Goal: Information Seeking & Learning: Learn about a topic

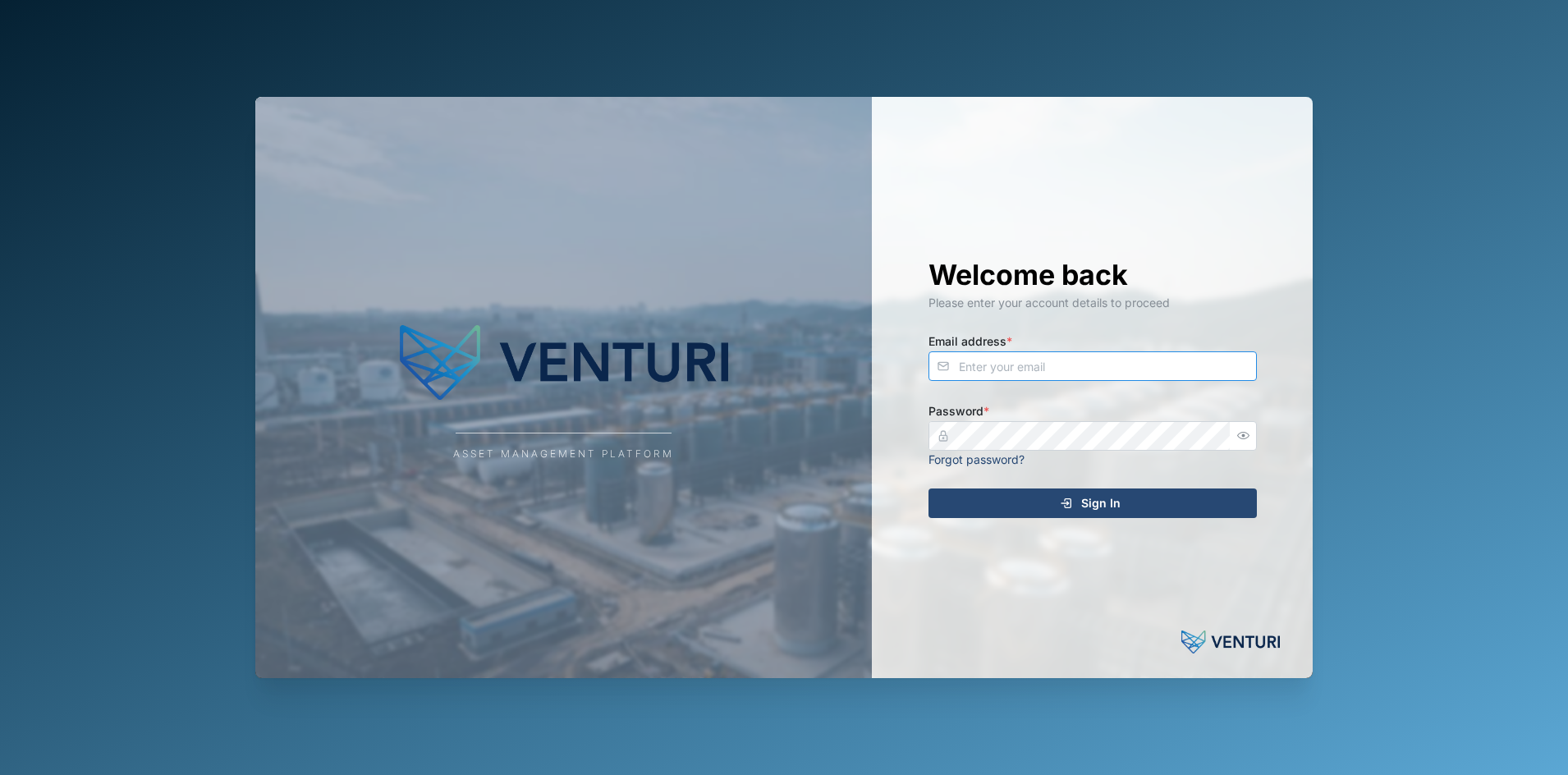
type input "[PERSON_NAME][EMAIL_ADDRESS][DOMAIN_NAME]"
click at [647, 411] on img at bounding box center [564, 362] width 328 height 99
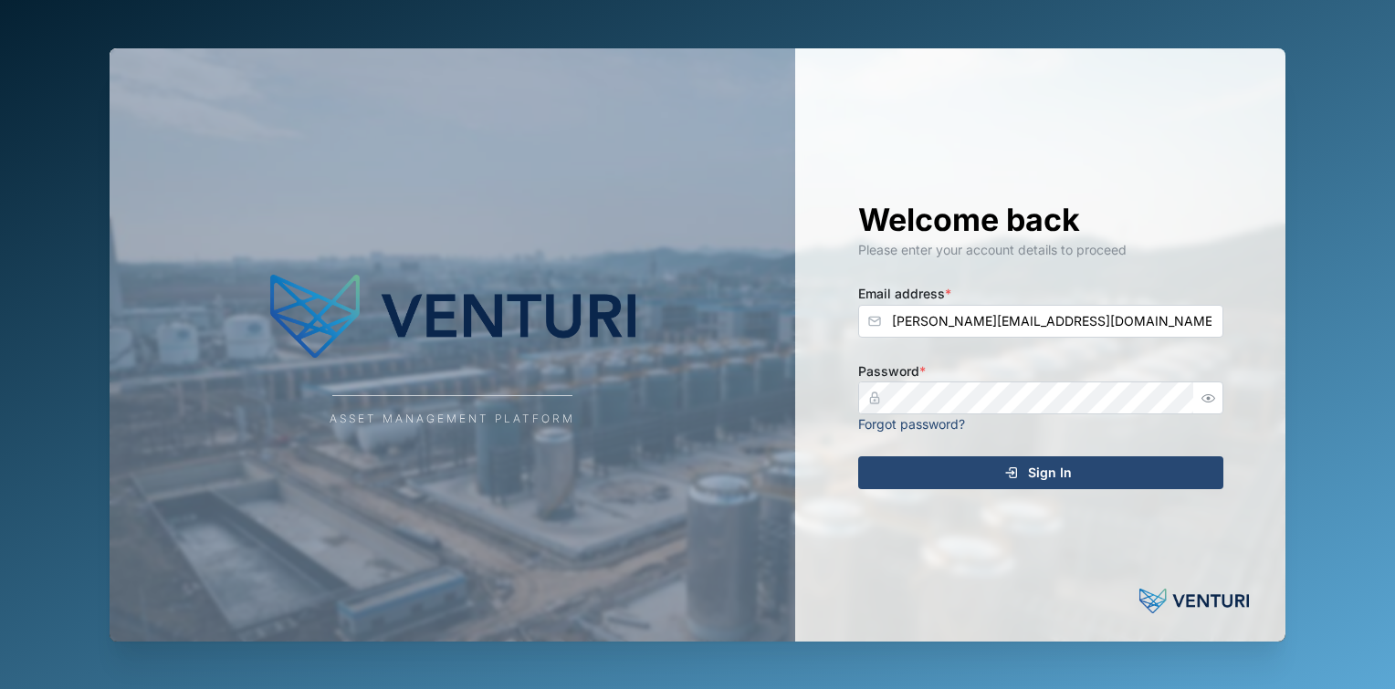
click at [1032, 475] on span "Sign In" at bounding box center [1050, 472] width 44 height 31
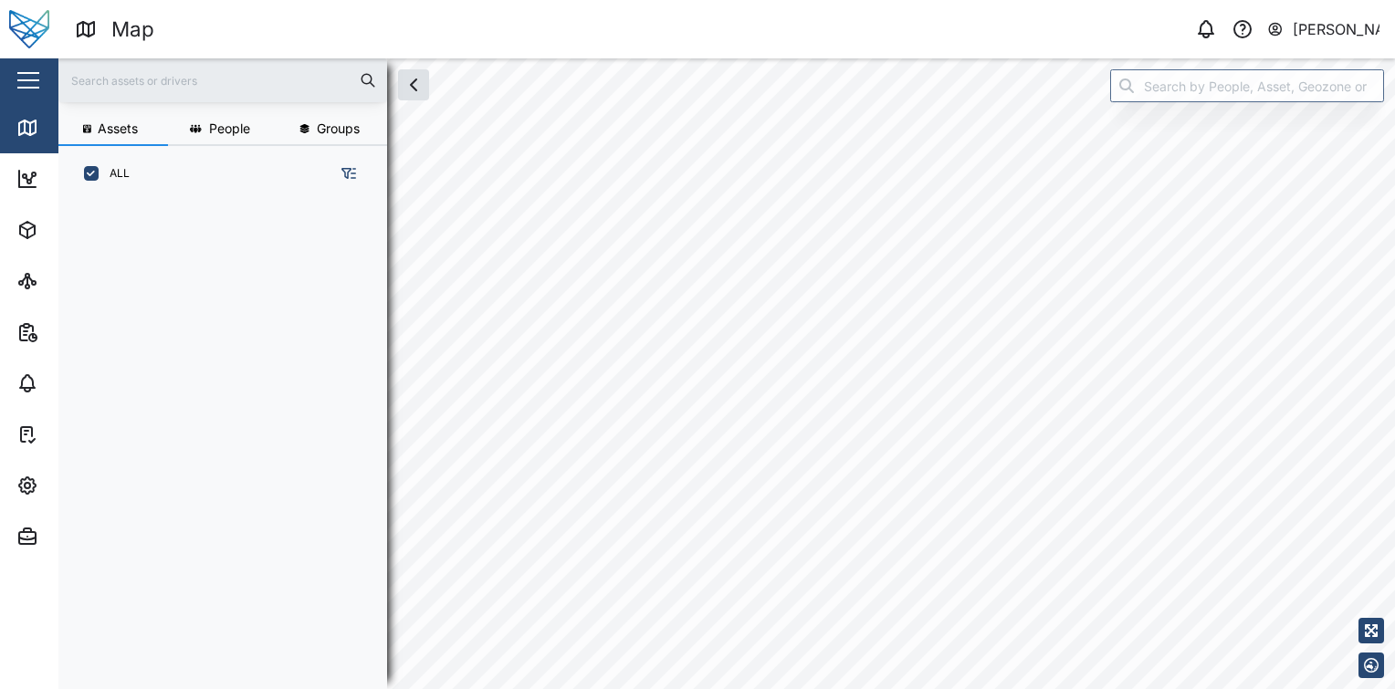
scroll to position [465, 285]
click at [33, 74] on button "button" at bounding box center [28, 80] width 31 height 31
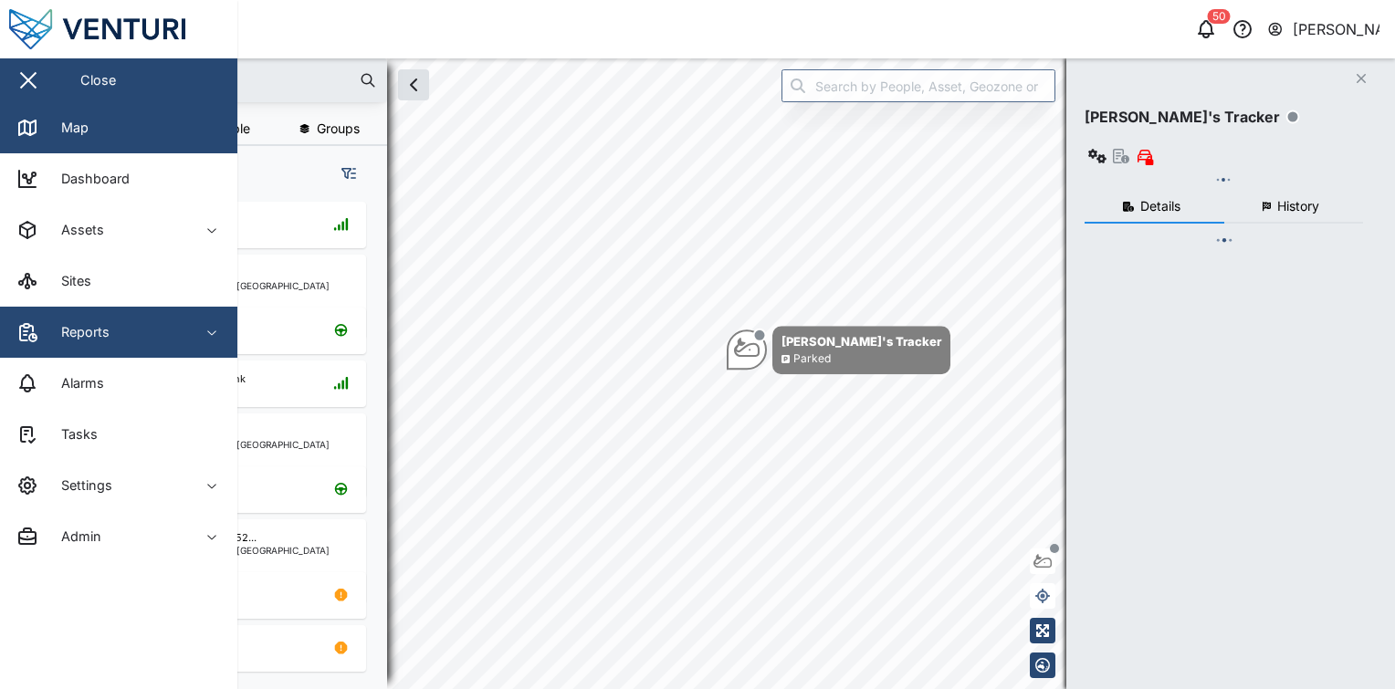
checkbox input "true"
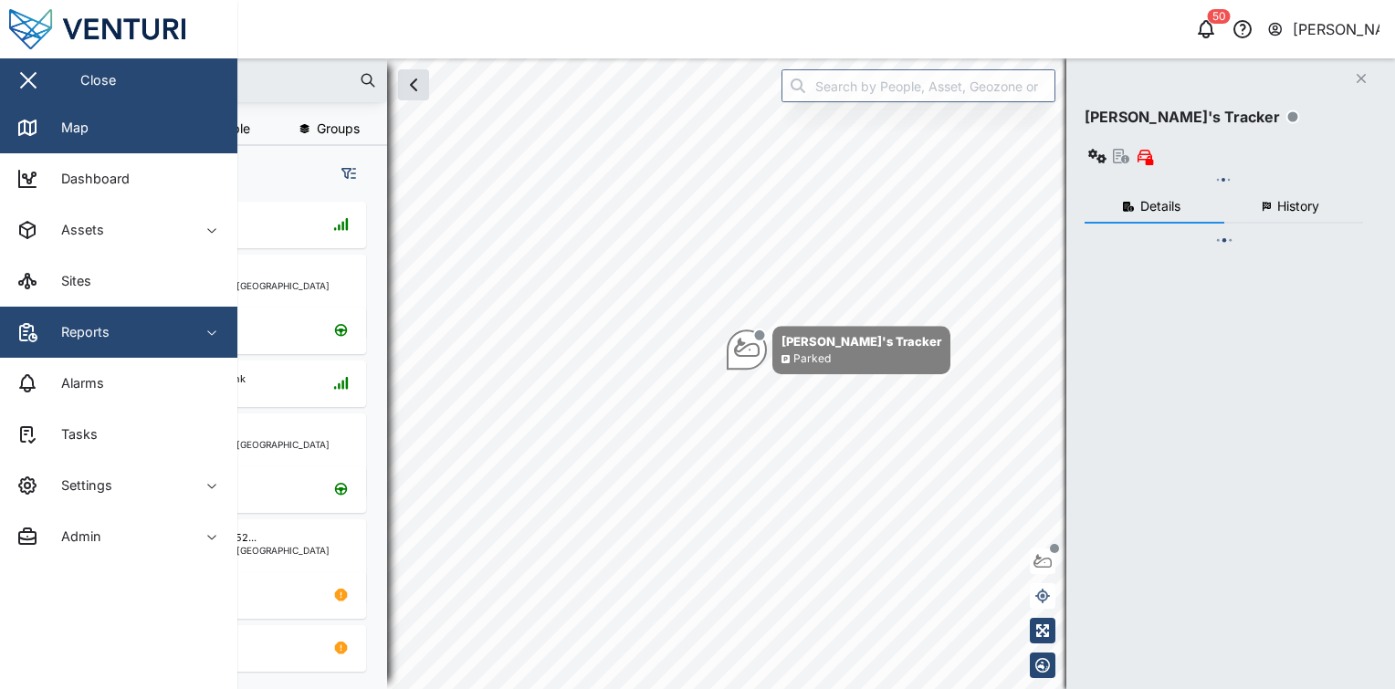
checkbox input "true"
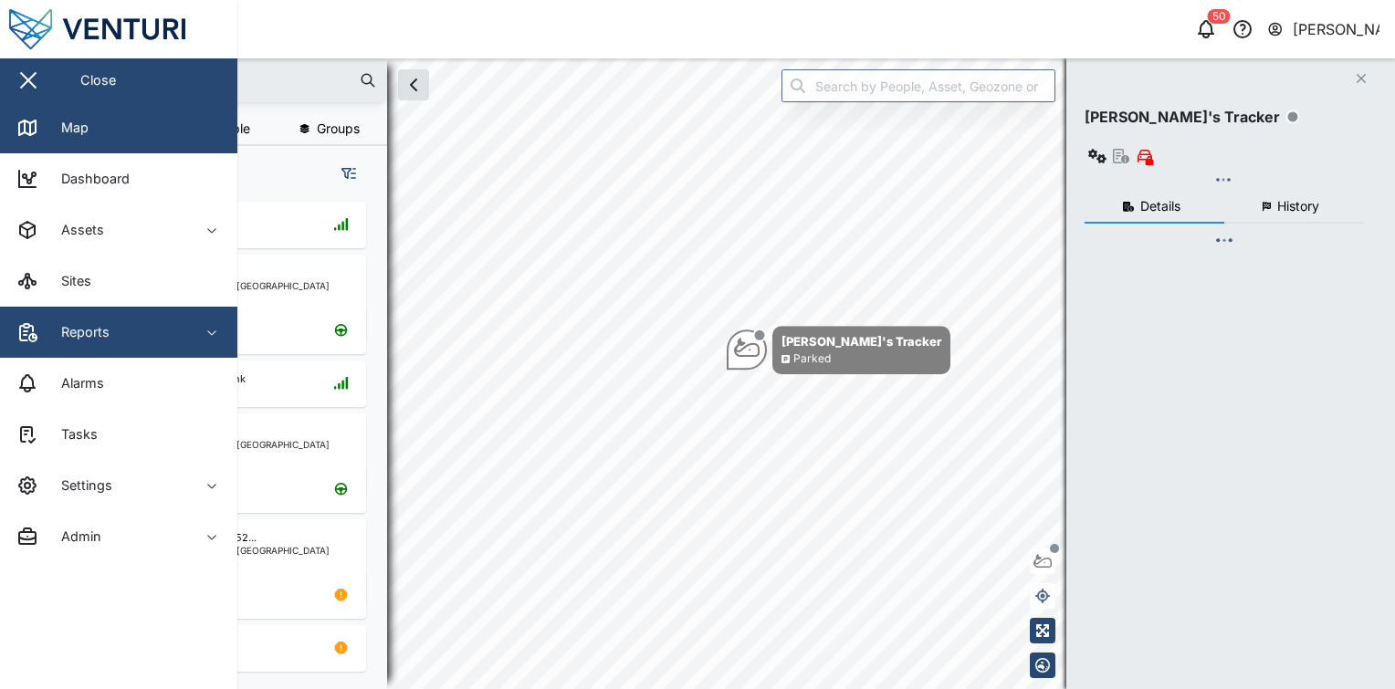
checkbox input "true"
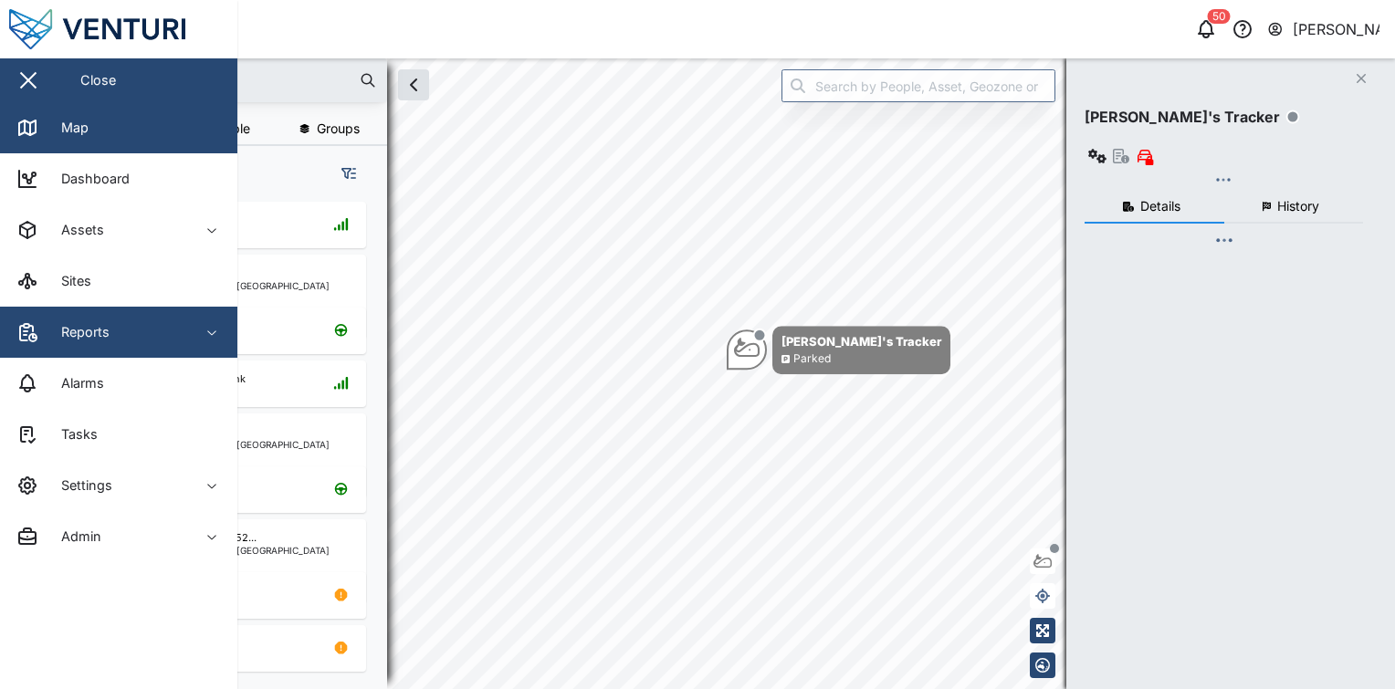
checkbox input "true"
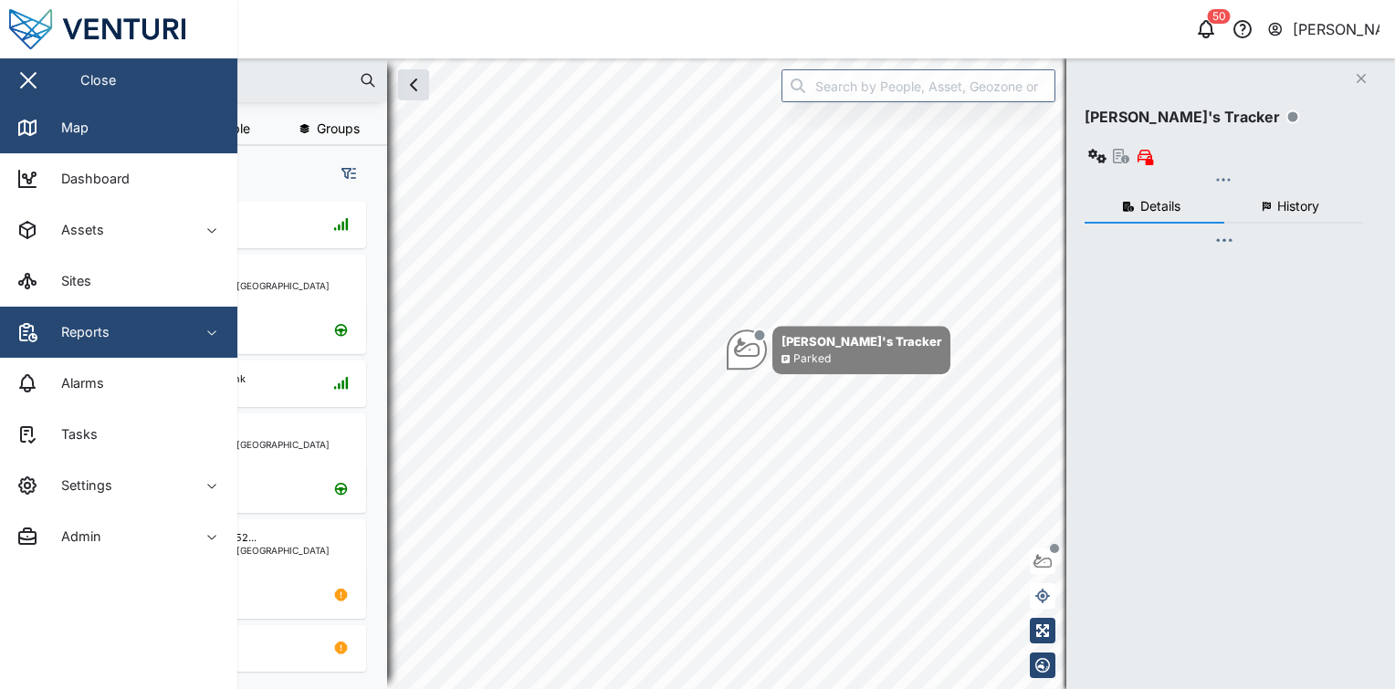
checkbox input "true"
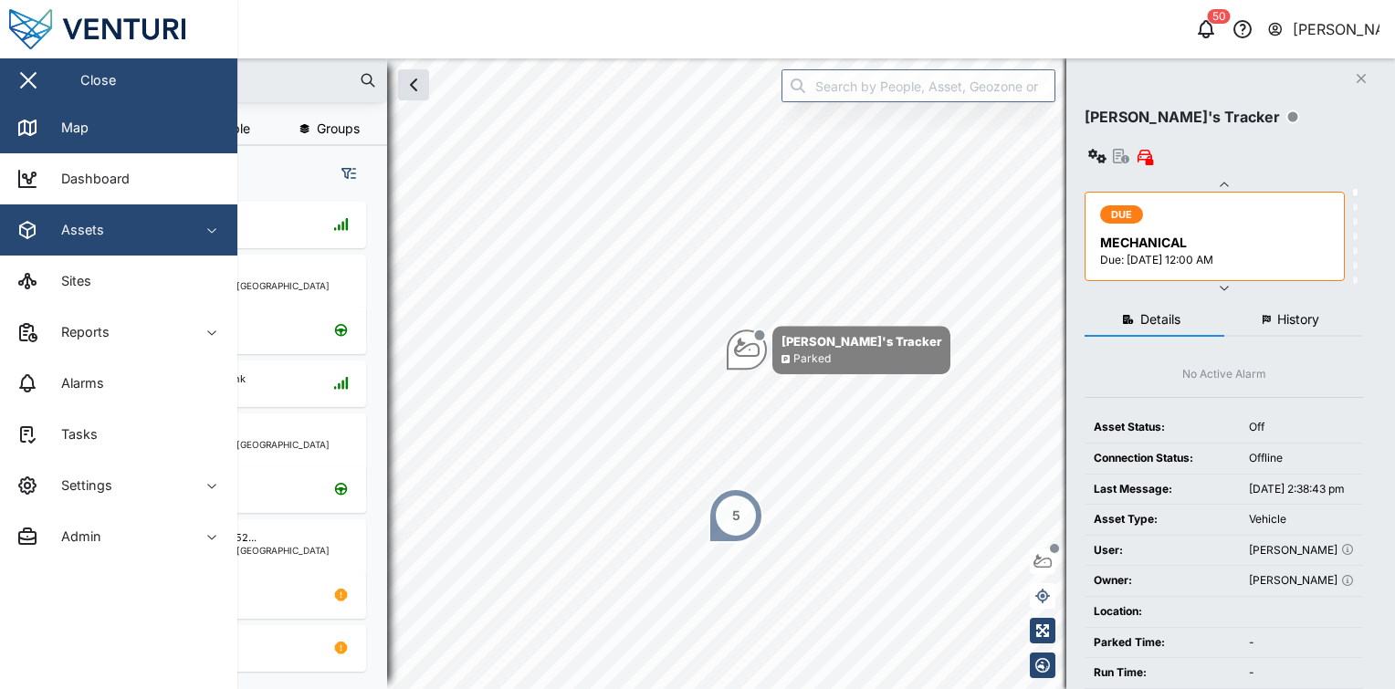
click at [179, 244] on span "Assets" at bounding box center [99, 230] width 166 height 51
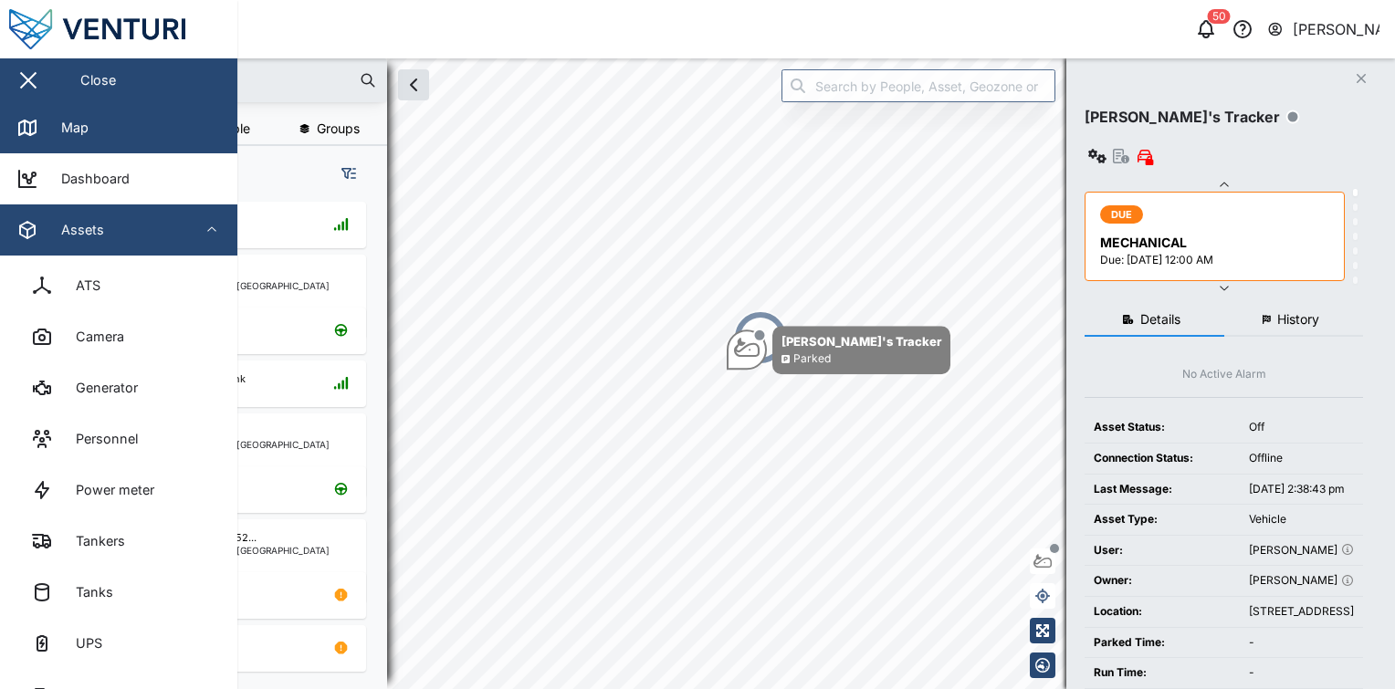
click at [179, 244] on span "Assets" at bounding box center [99, 230] width 166 height 51
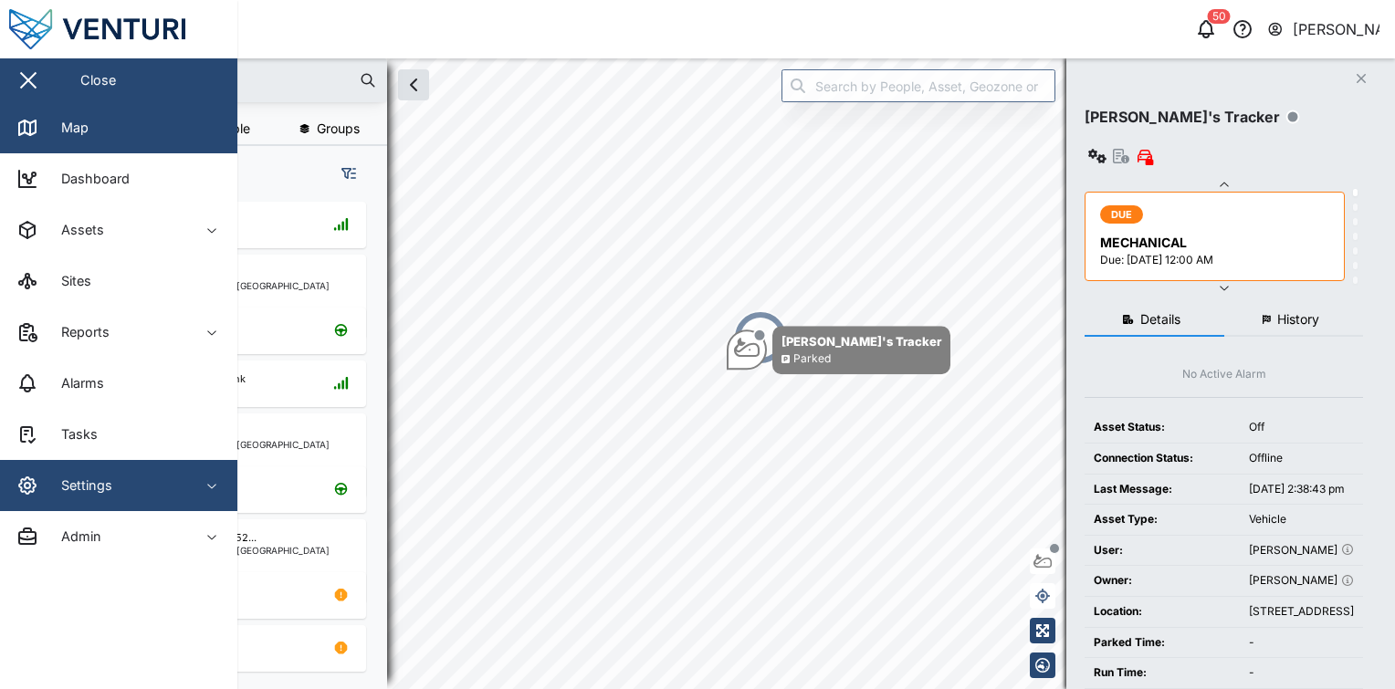
click at [148, 498] on span "Settings" at bounding box center [99, 485] width 166 height 51
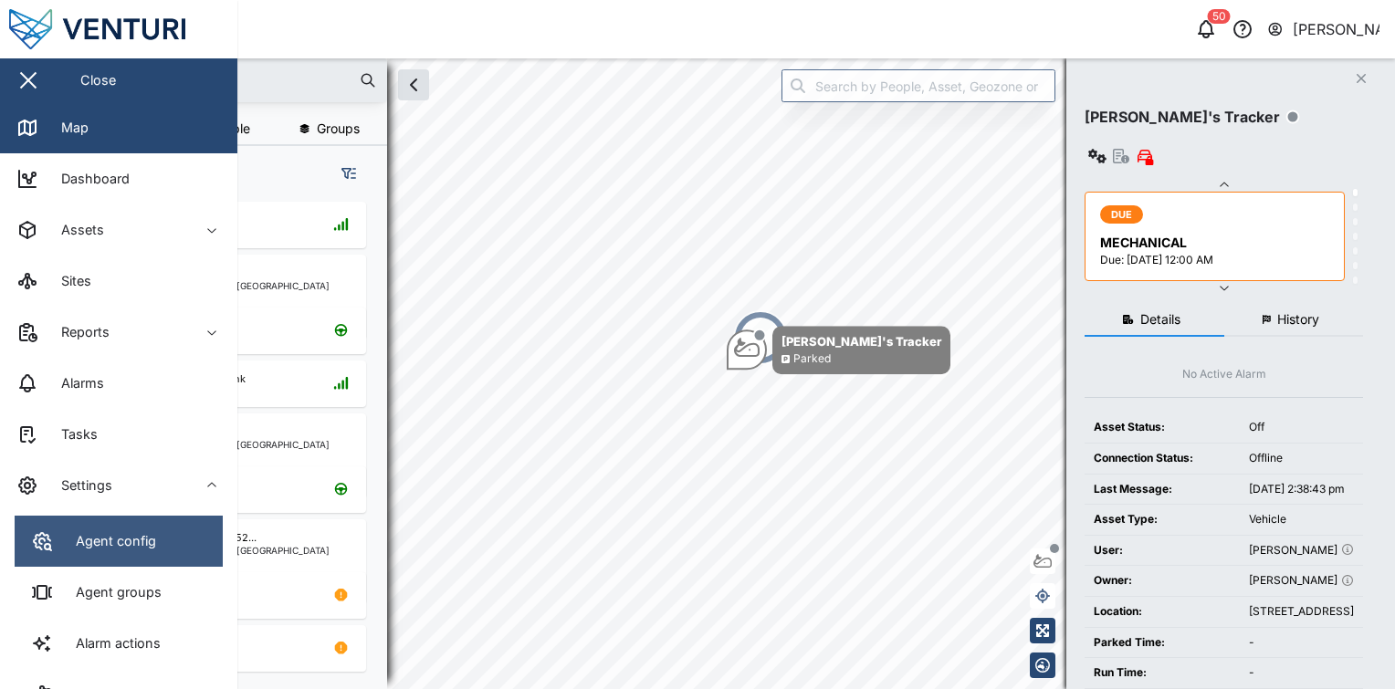
click at [153, 540] on div "Agent config" at bounding box center [109, 541] width 94 height 20
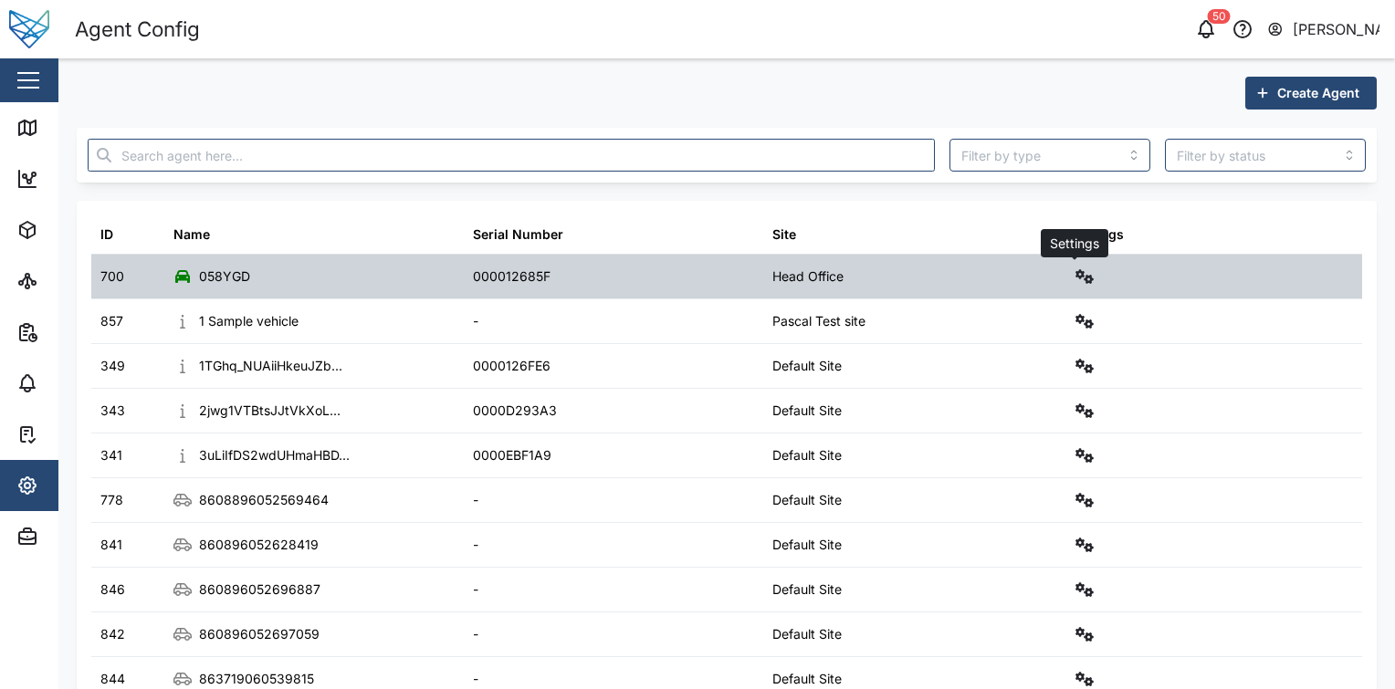
click at [1076, 275] on icon "button" at bounding box center [1085, 276] width 18 height 15
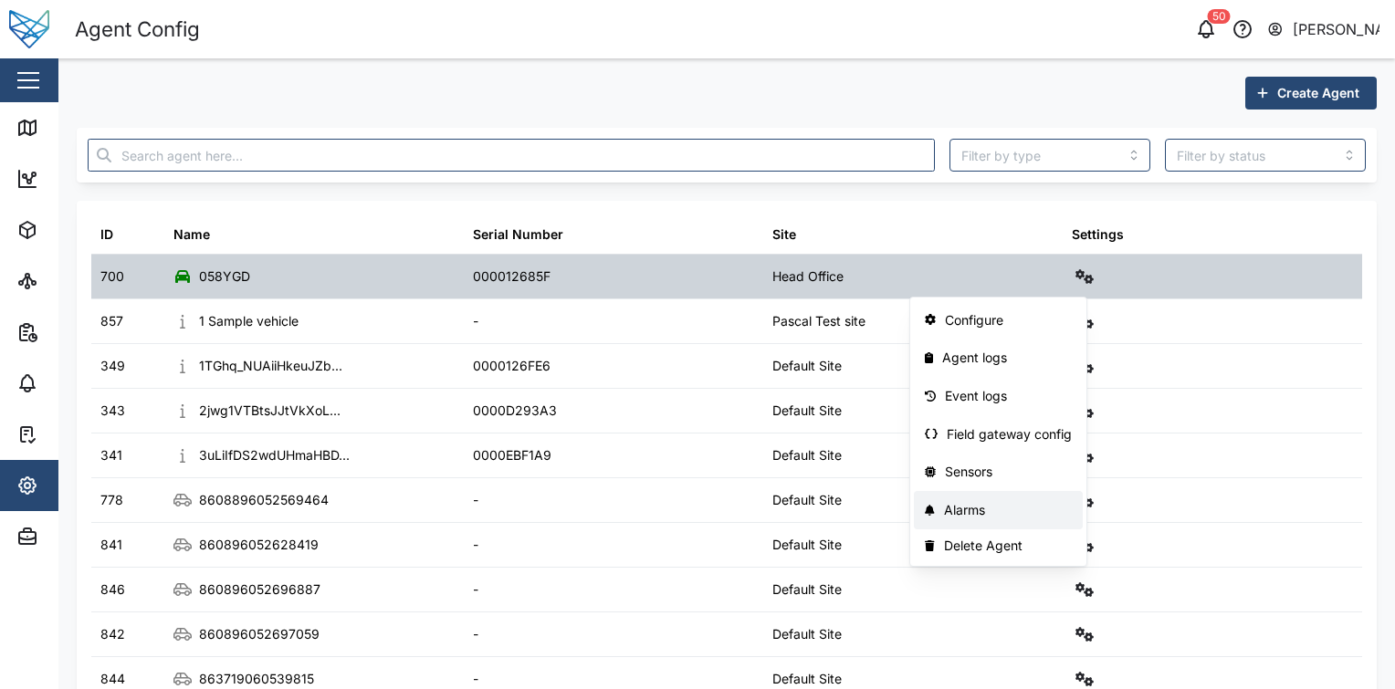
click at [1000, 500] on div "Alarms" at bounding box center [1008, 510] width 128 height 20
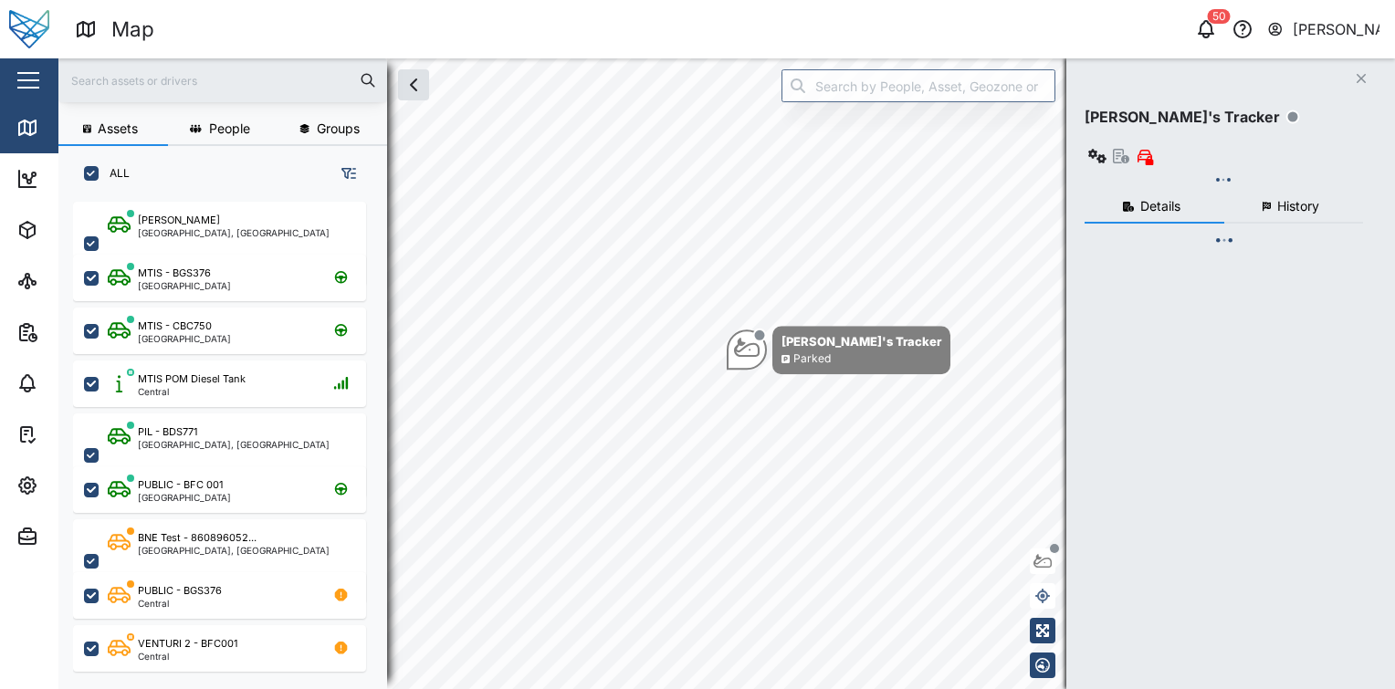
scroll to position [465, 285]
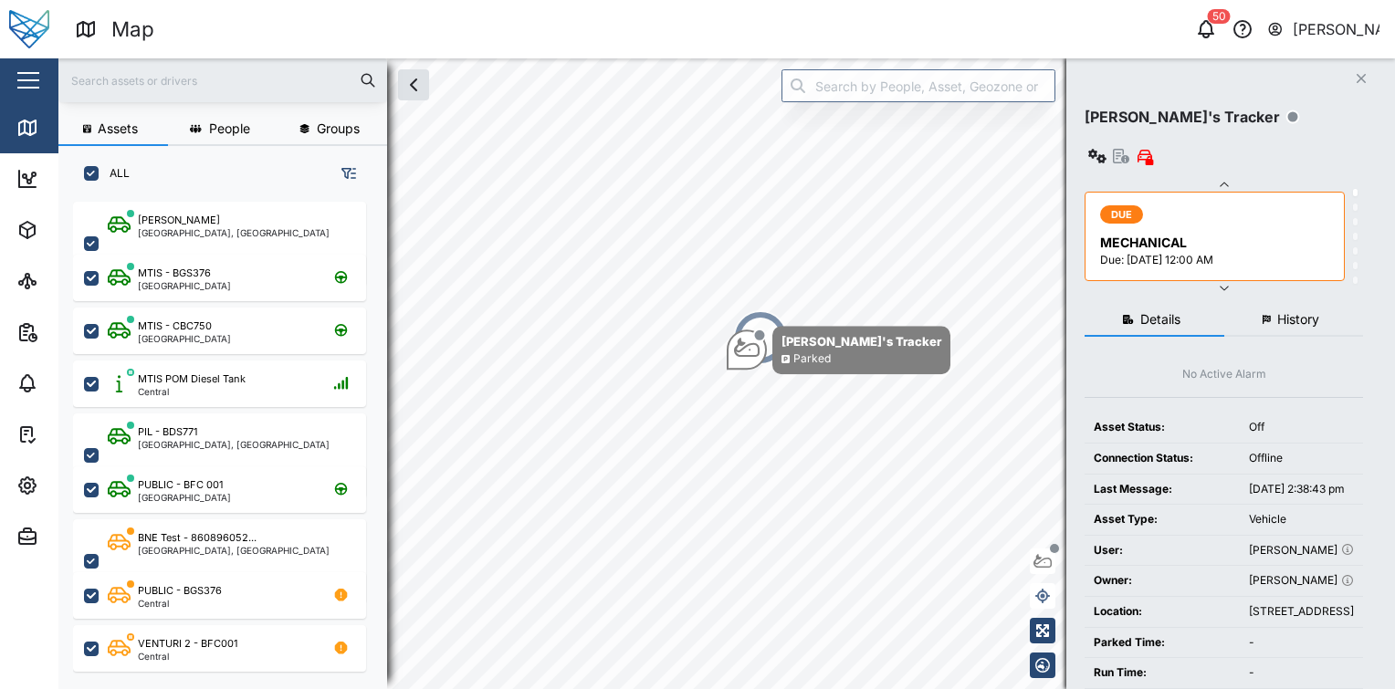
click at [46, 77] on div "Close" at bounding box center [118, 80] width 237 height 44
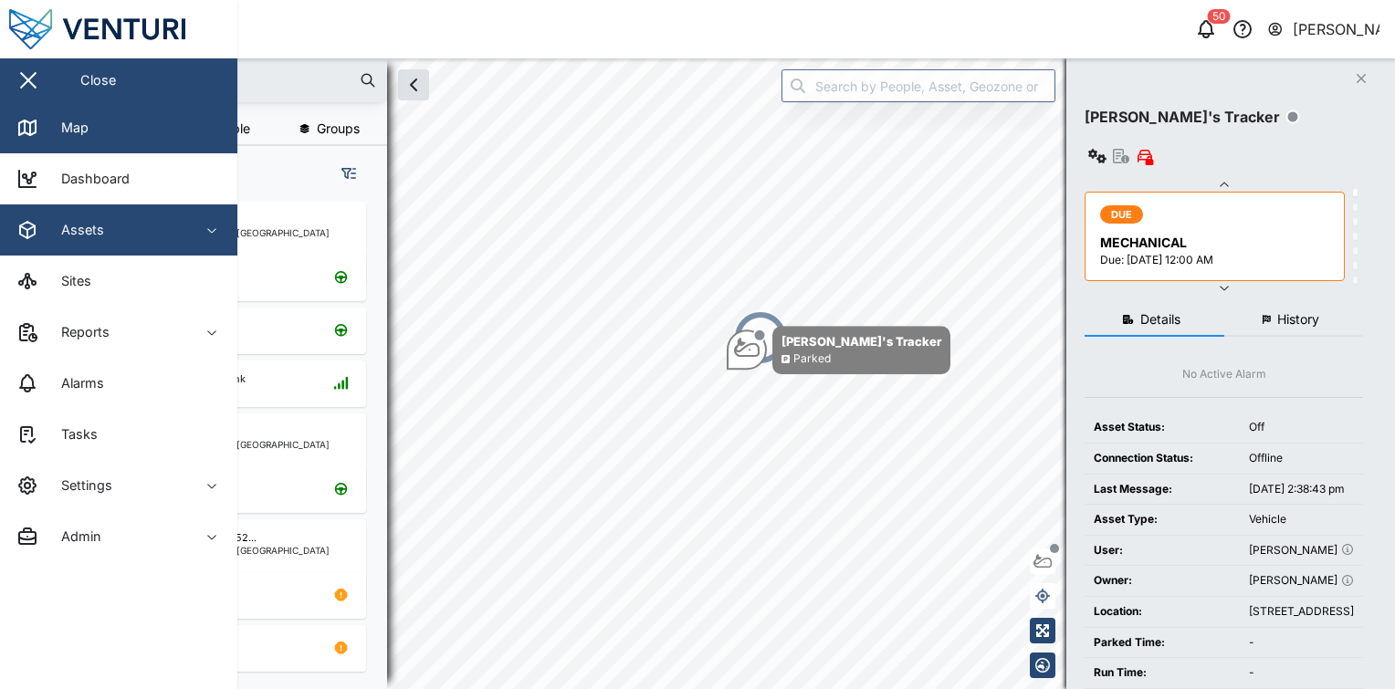
click at [158, 215] on span "Assets" at bounding box center [99, 230] width 166 height 51
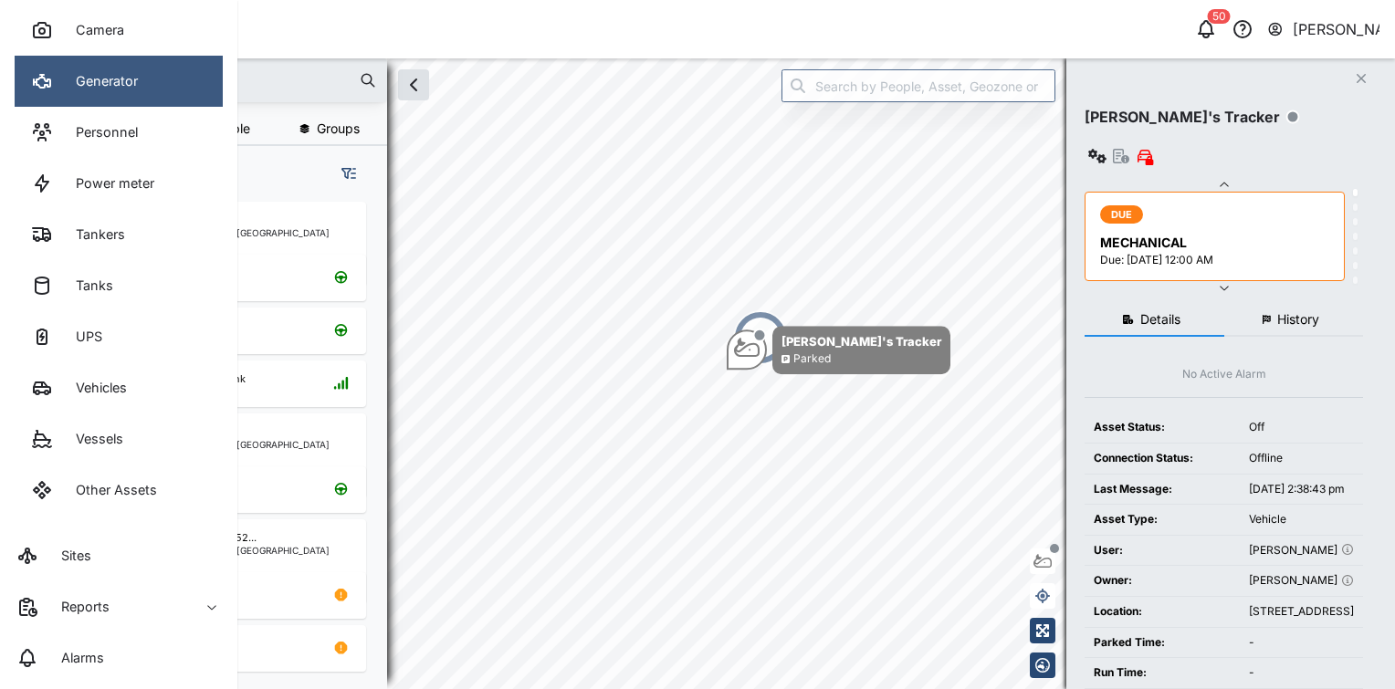
scroll to position [351, 0]
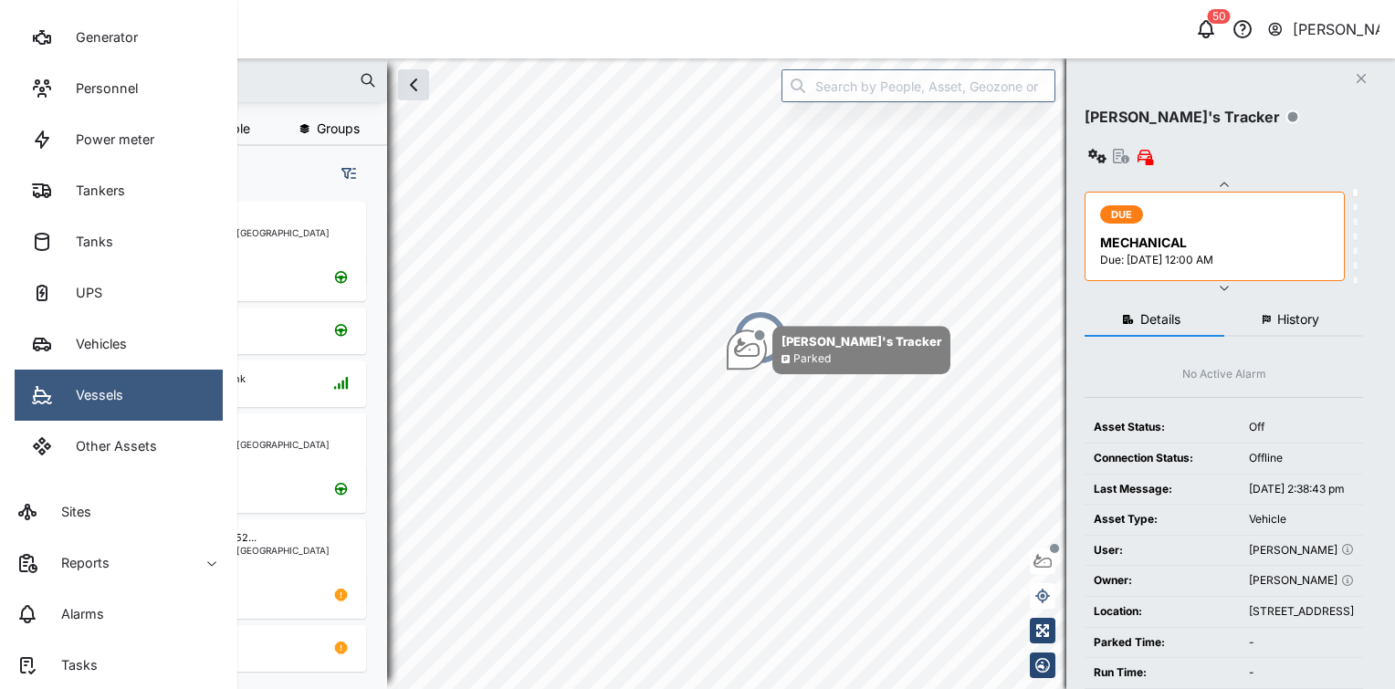
click at [146, 413] on link "Vessels" at bounding box center [119, 395] width 208 height 51
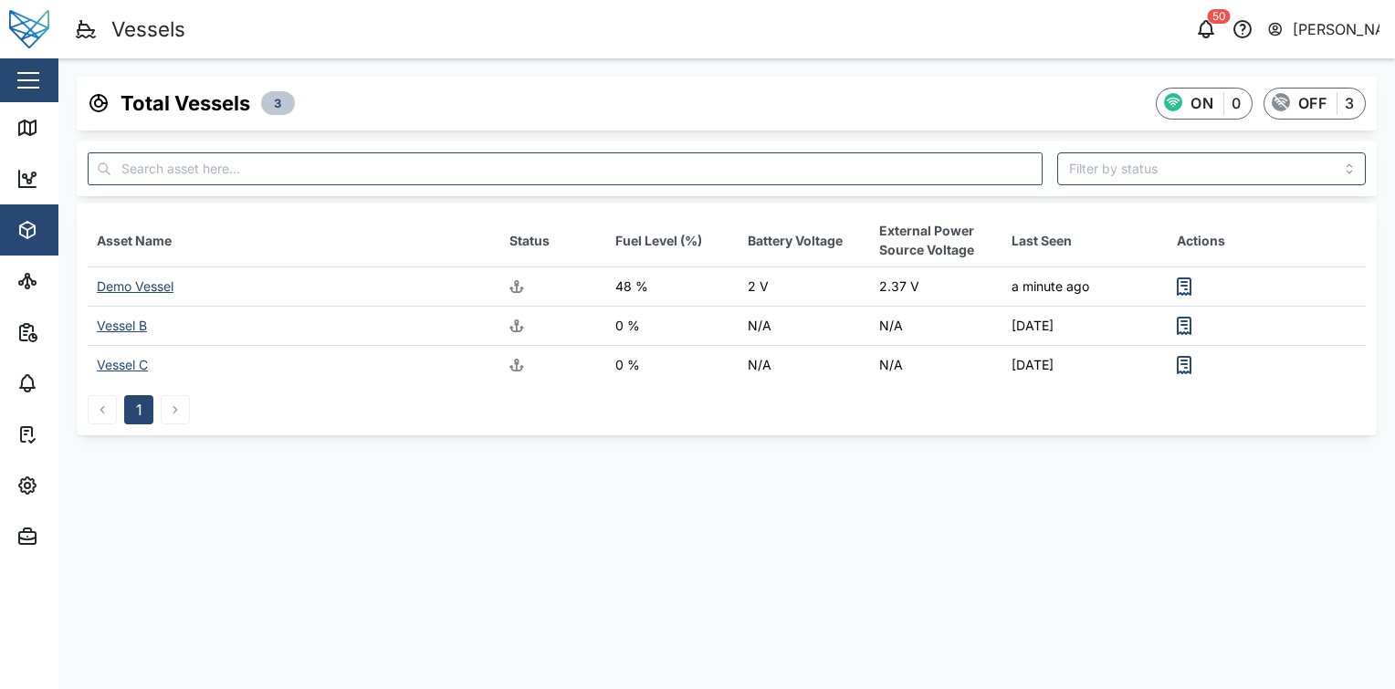
click at [160, 285] on div "Demo Vessel" at bounding box center [135, 286] width 77 height 16
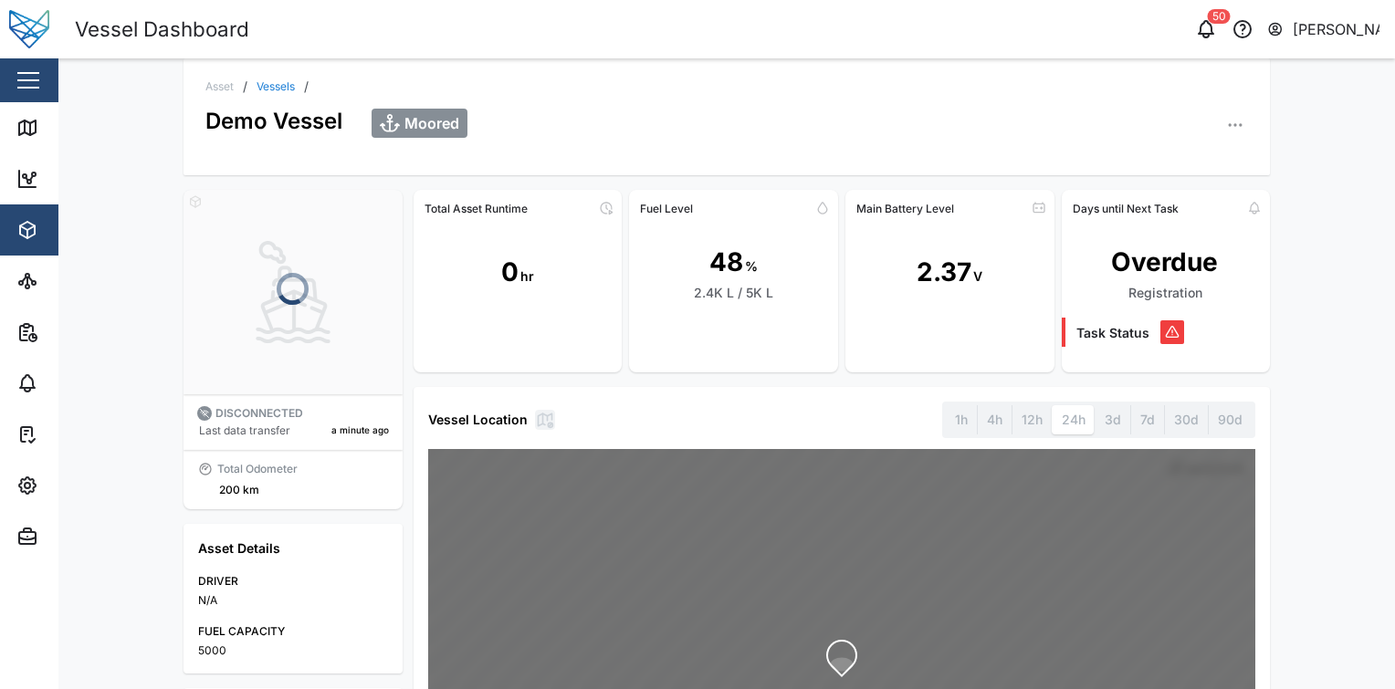
click at [676, 281] on div "48 % 2.4K L / 5K L" at bounding box center [733, 273] width 209 height 100
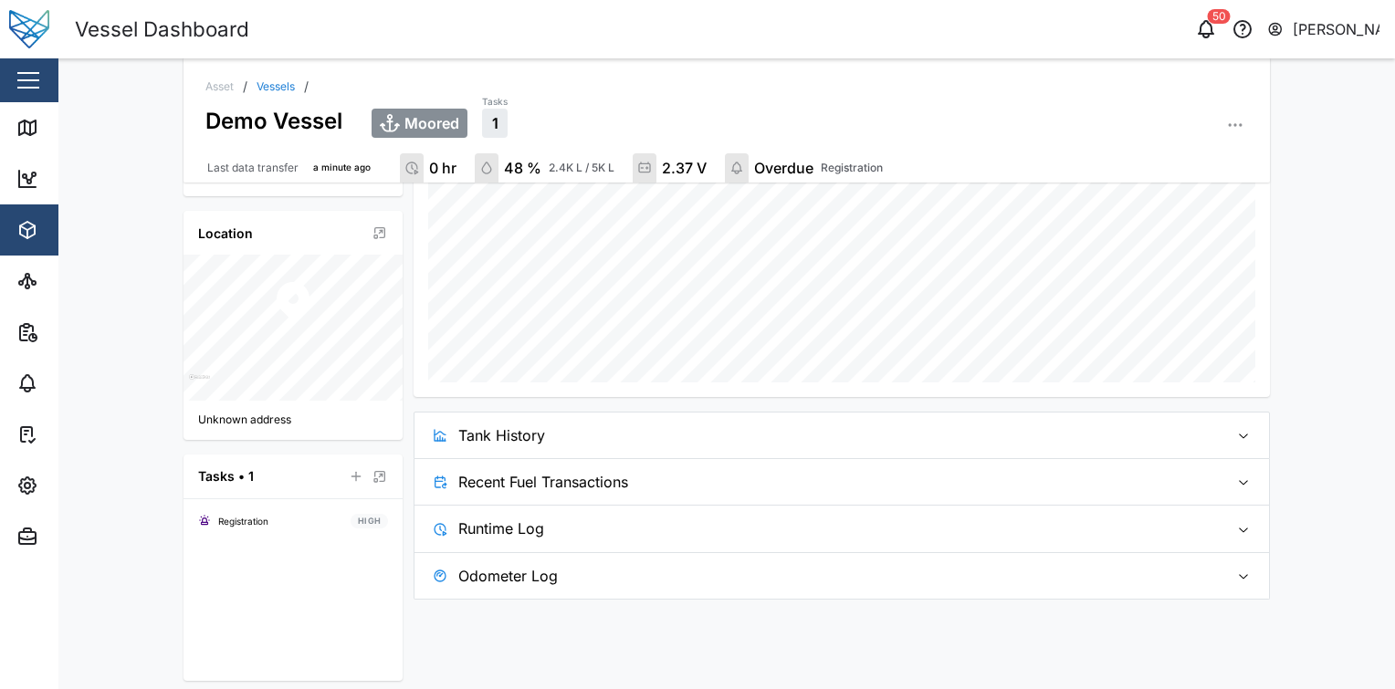
scroll to position [490, 0]
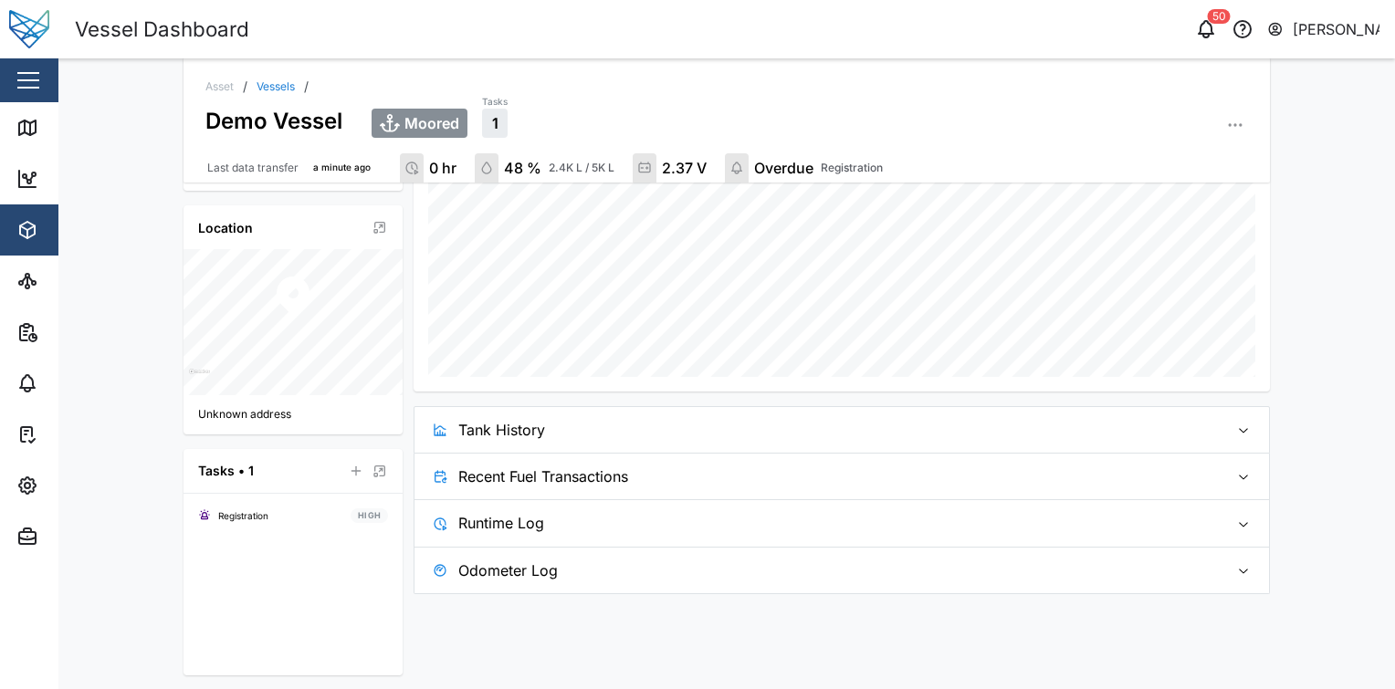
click at [503, 425] on span "Tank History" at bounding box center [836, 430] width 756 height 46
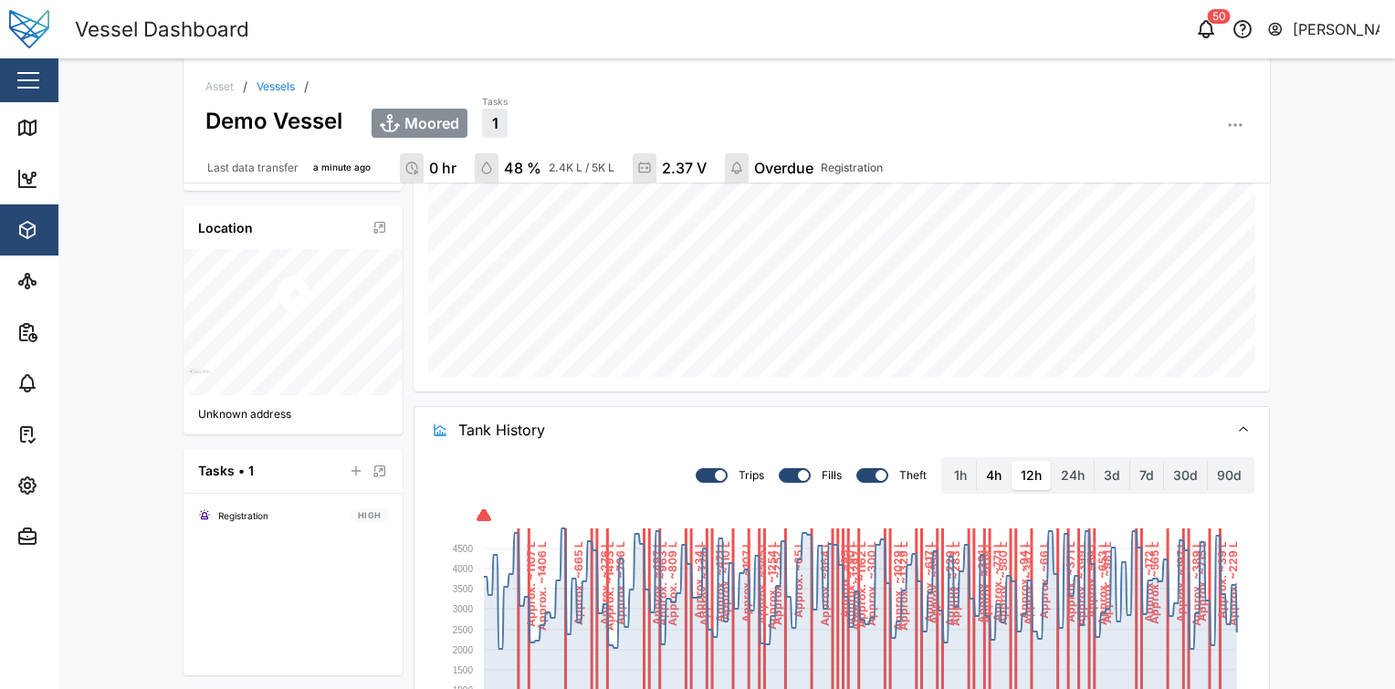
click at [990, 467] on label "4h" at bounding box center [994, 475] width 34 height 29
click at [977, 461] on hours "4h" at bounding box center [977, 461] width 0 height 0
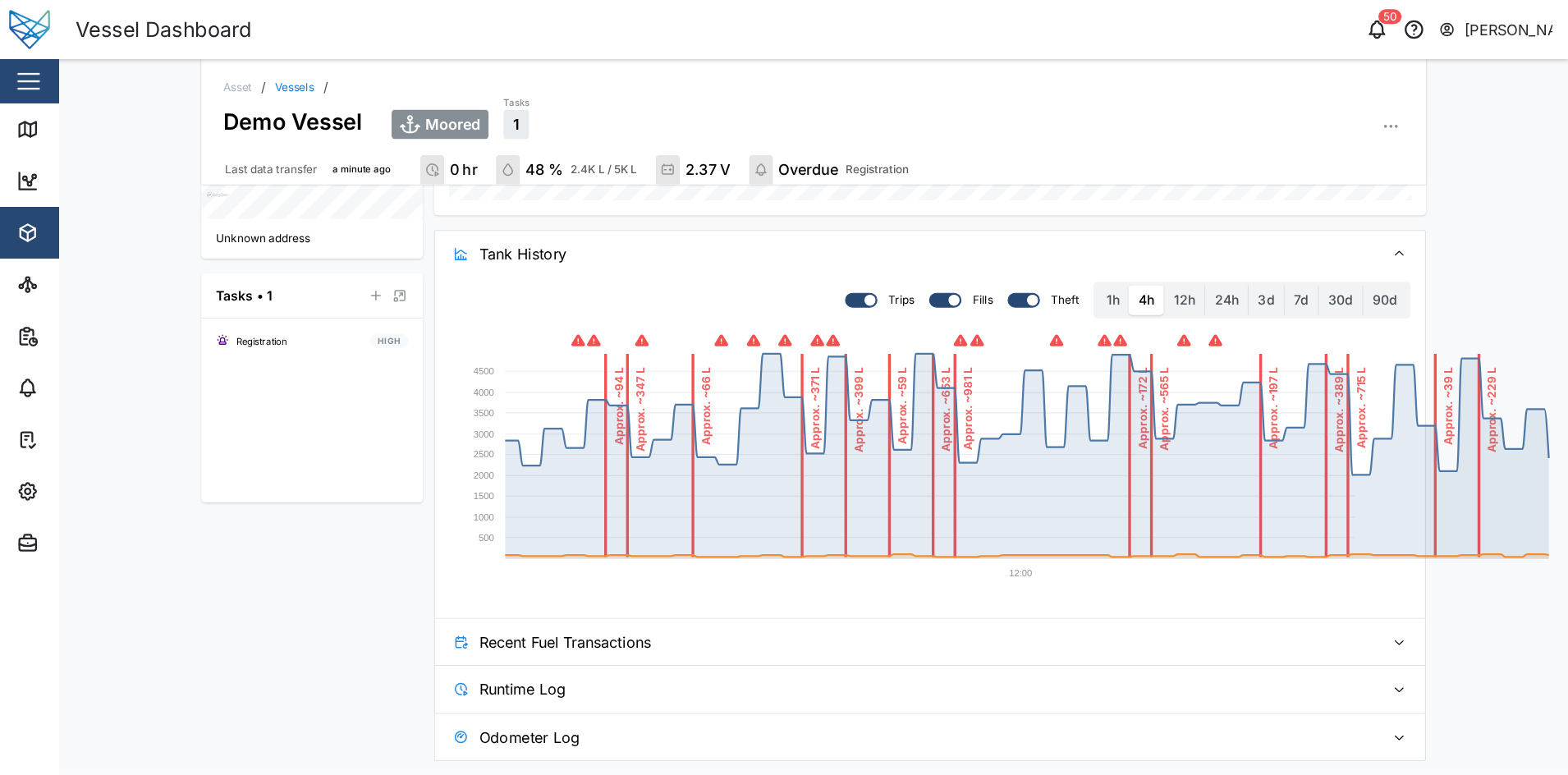
scroll to position [516, 0]
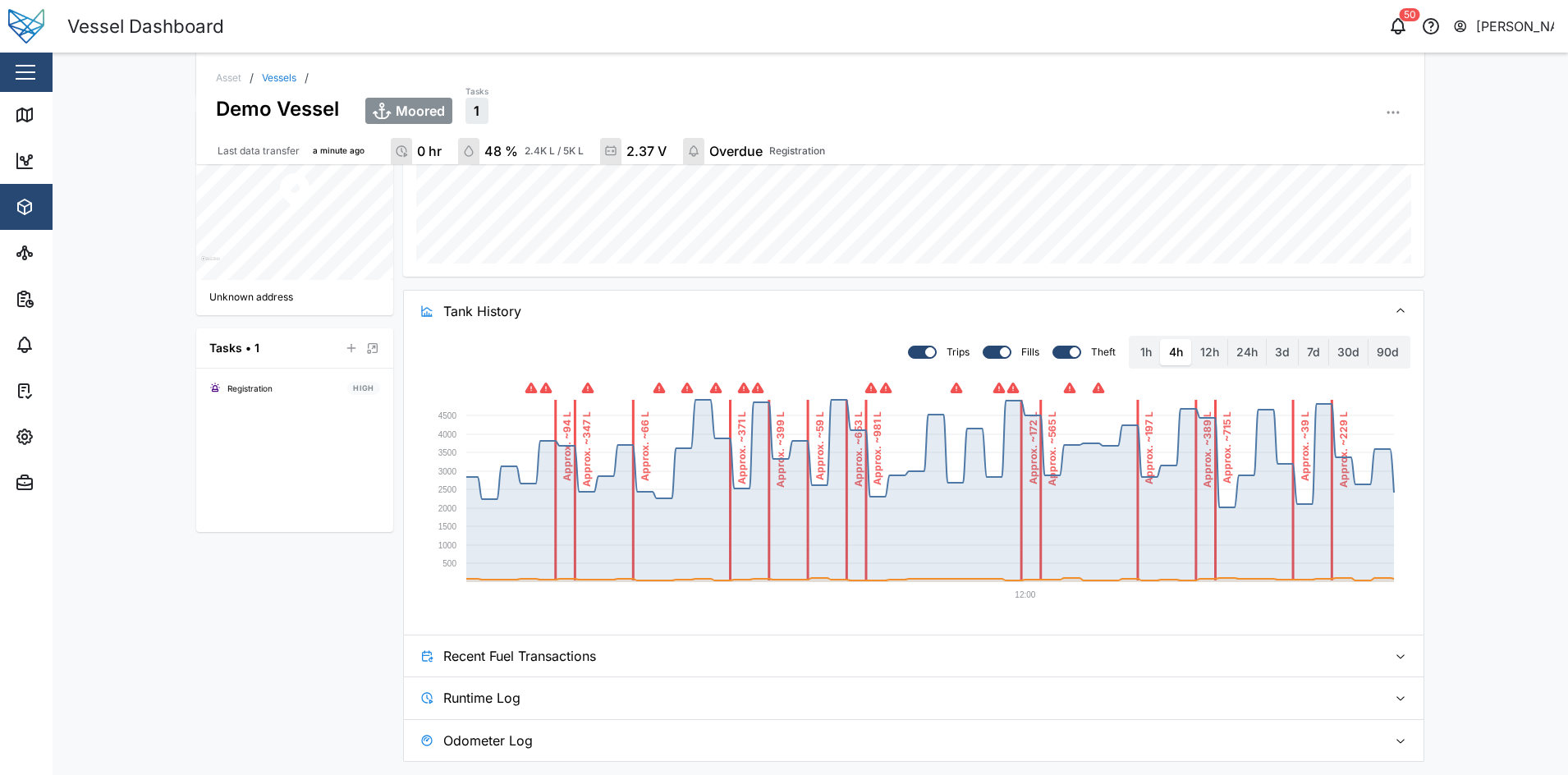
click at [809, 619] on span "Recent Fuel Transactions" at bounding box center [908, 656] width 931 height 41
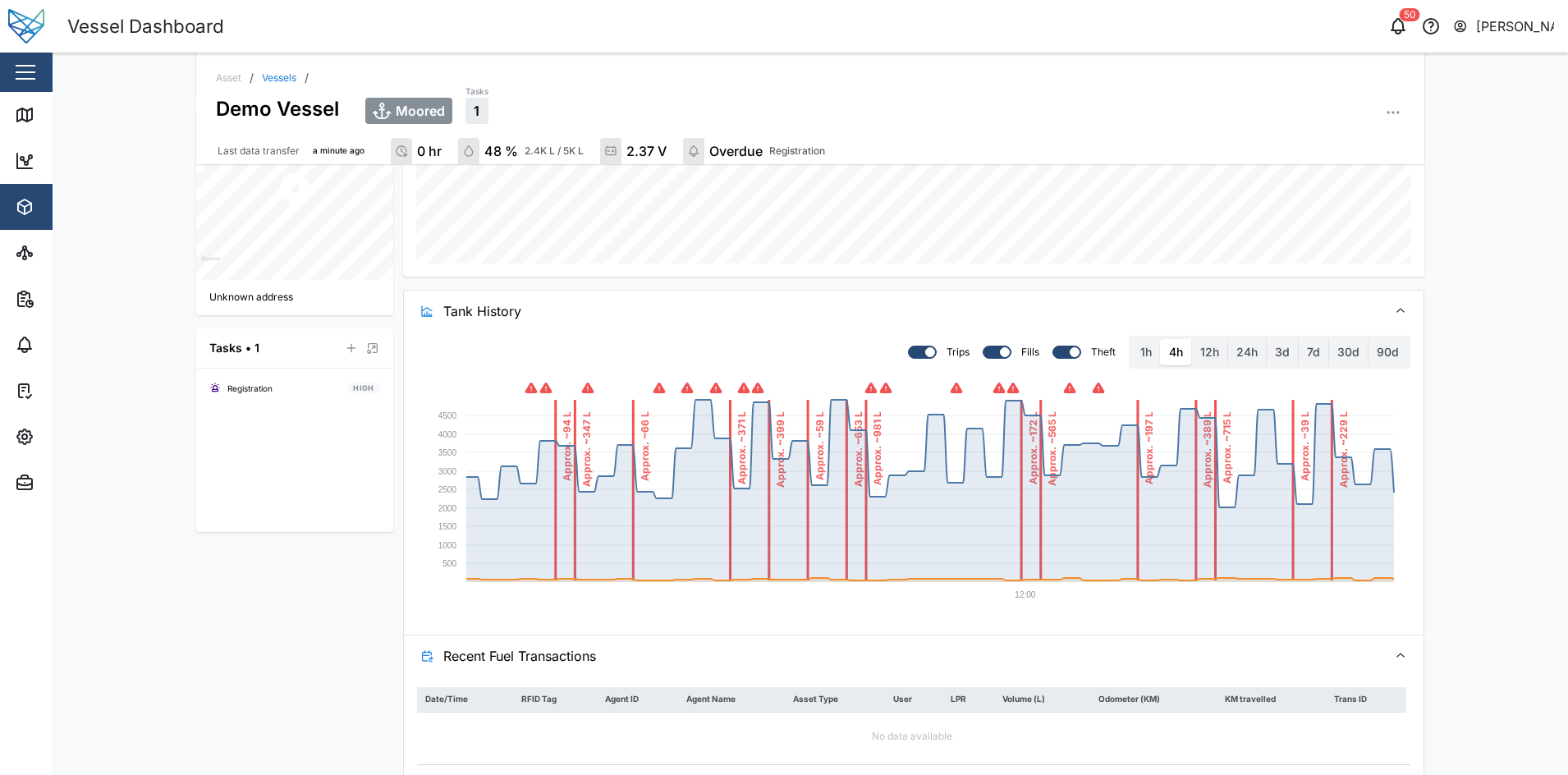
scroll to position [621, 0]
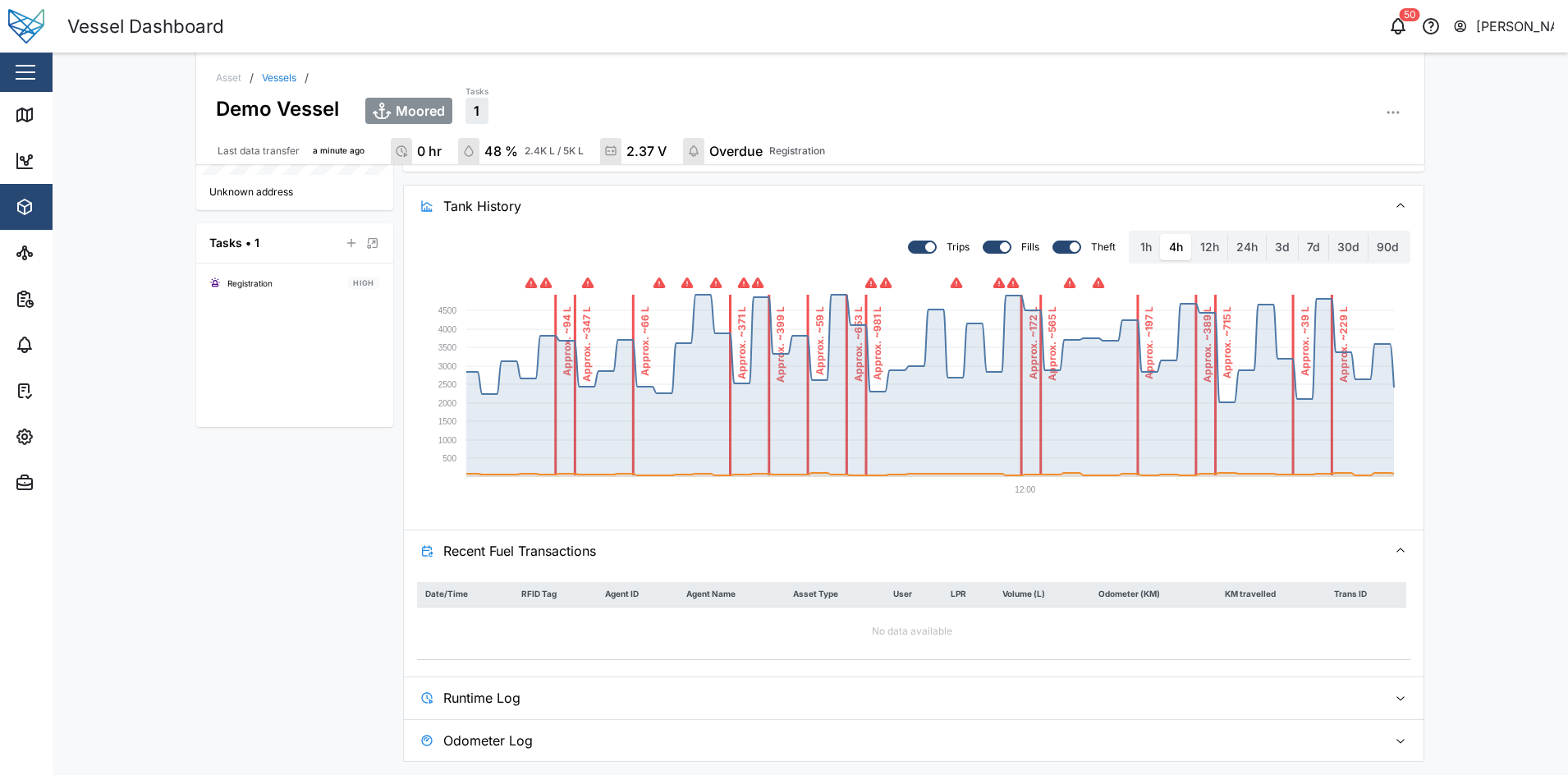
click at [928, 619] on span "Runtime Log" at bounding box center [908, 698] width 931 height 41
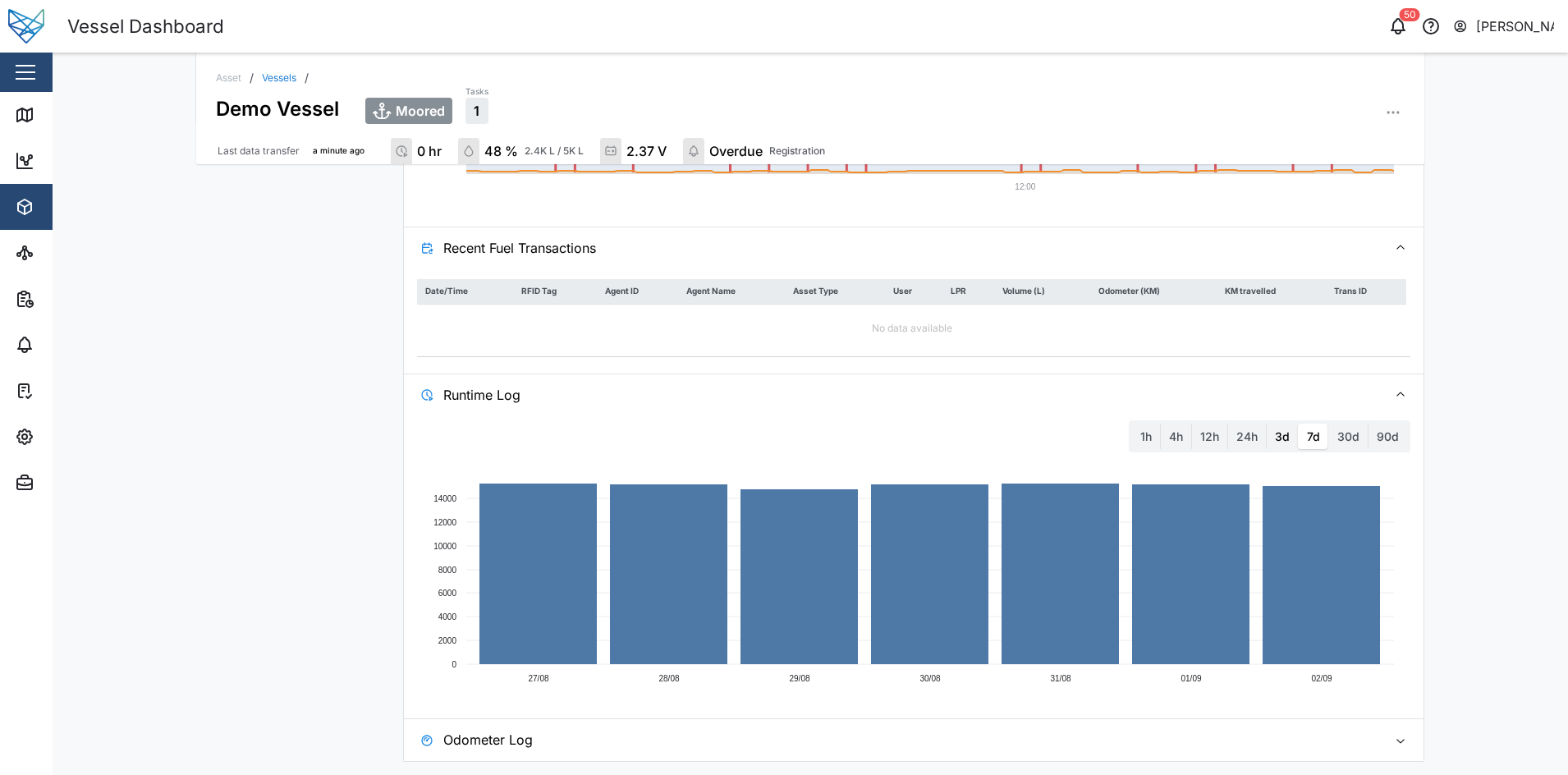
click at [1253, 442] on label "3d" at bounding box center [1282, 436] width 31 height 26
click at [1253, 423] on days "3d" at bounding box center [1267, 423] width 0 height 0
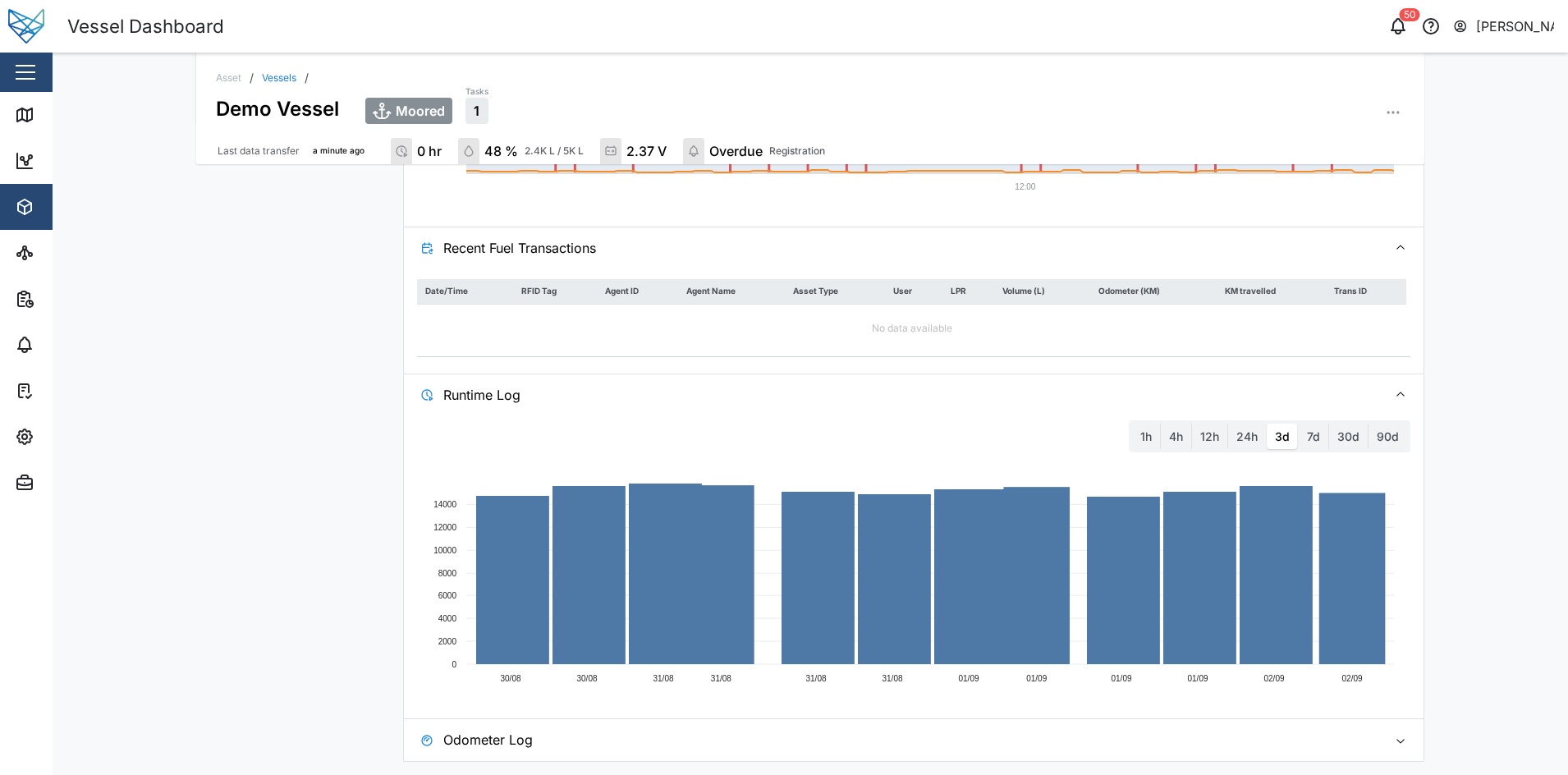
click at [904, 619] on span "Odometer Log" at bounding box center [908, 740] width 931 height 41
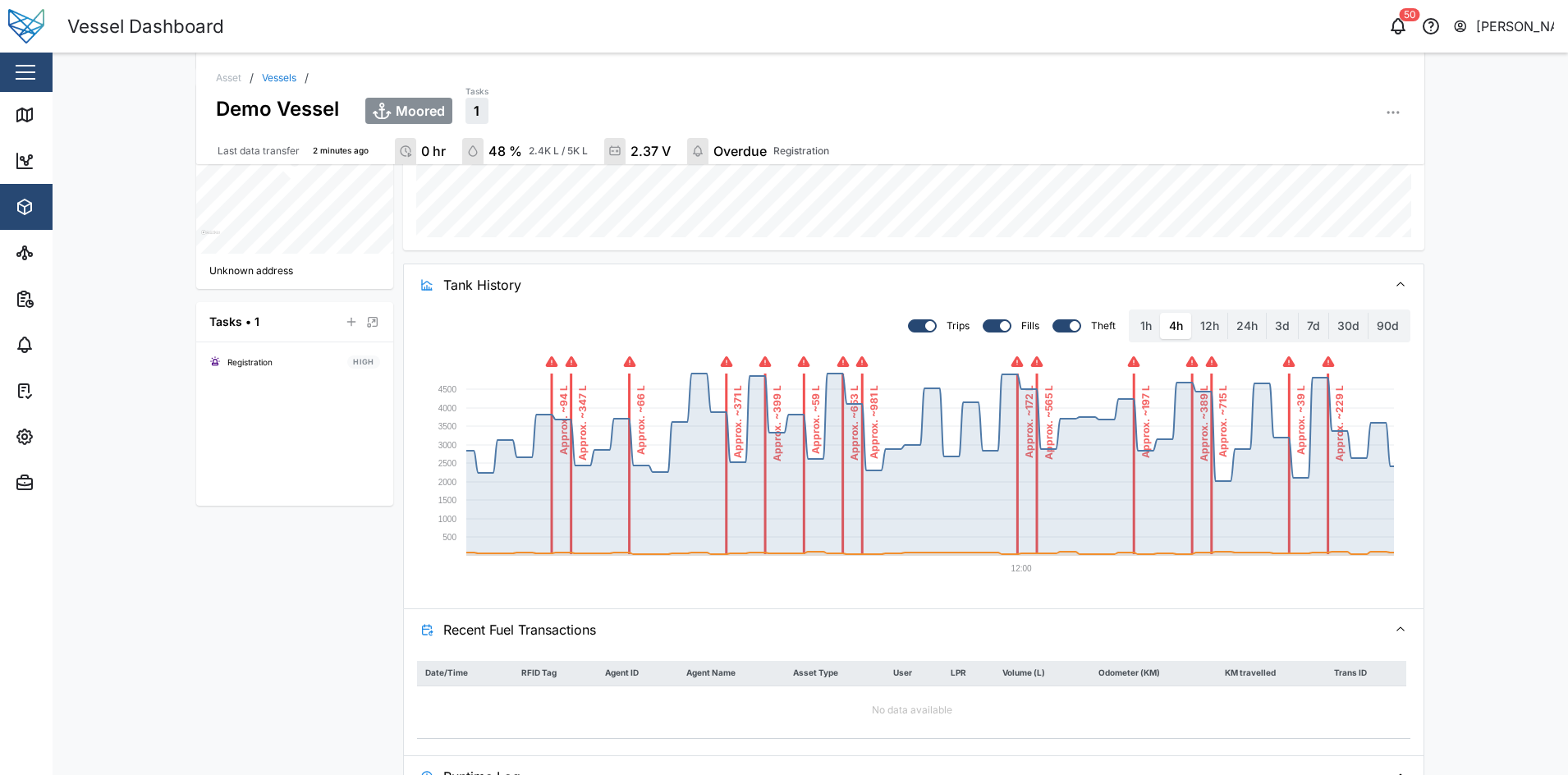
scroll to position [535, 0]
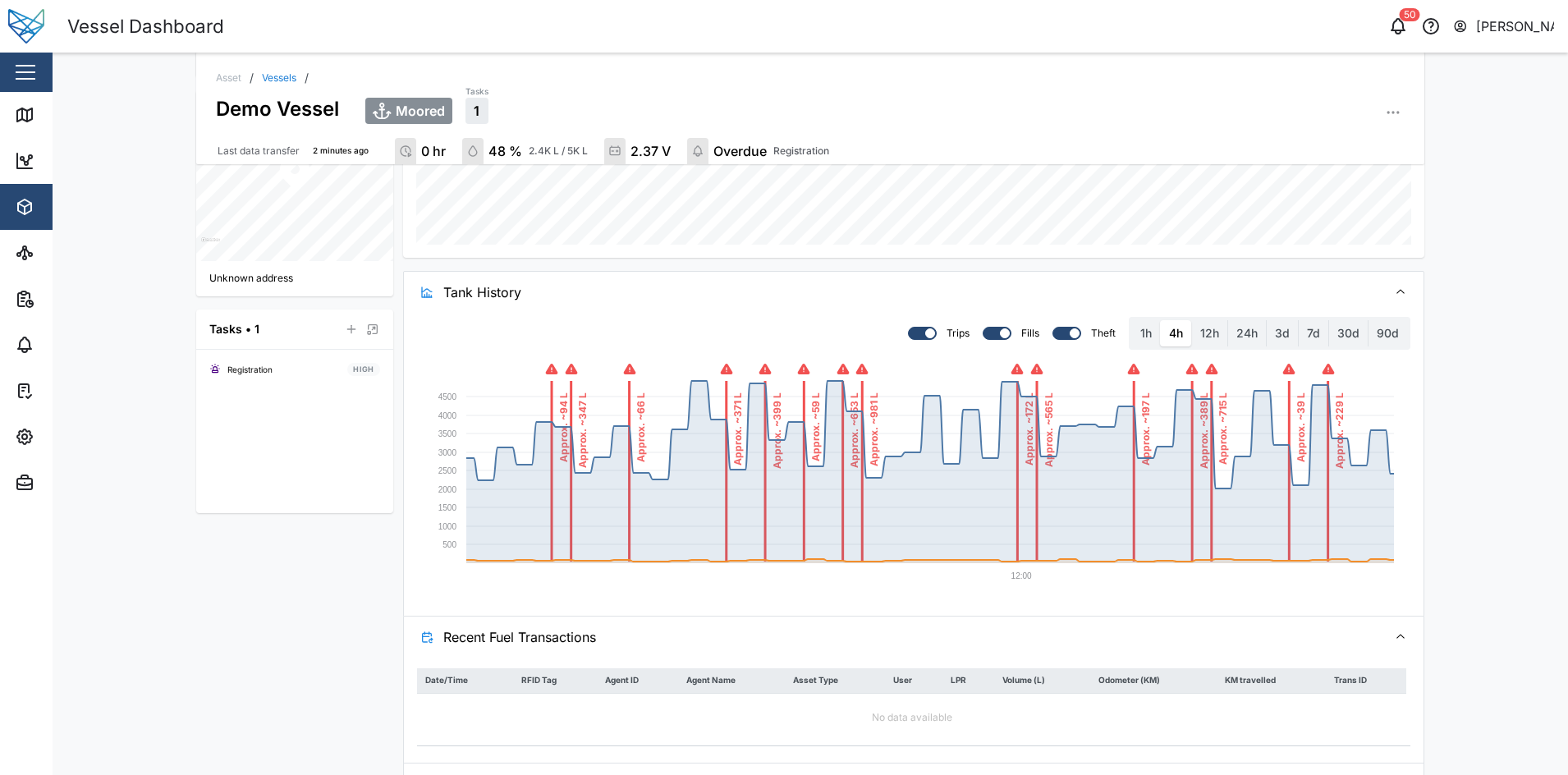
click at [659, 307] on span "Tank History" at bounding box center [908, 292] width 931 height 41
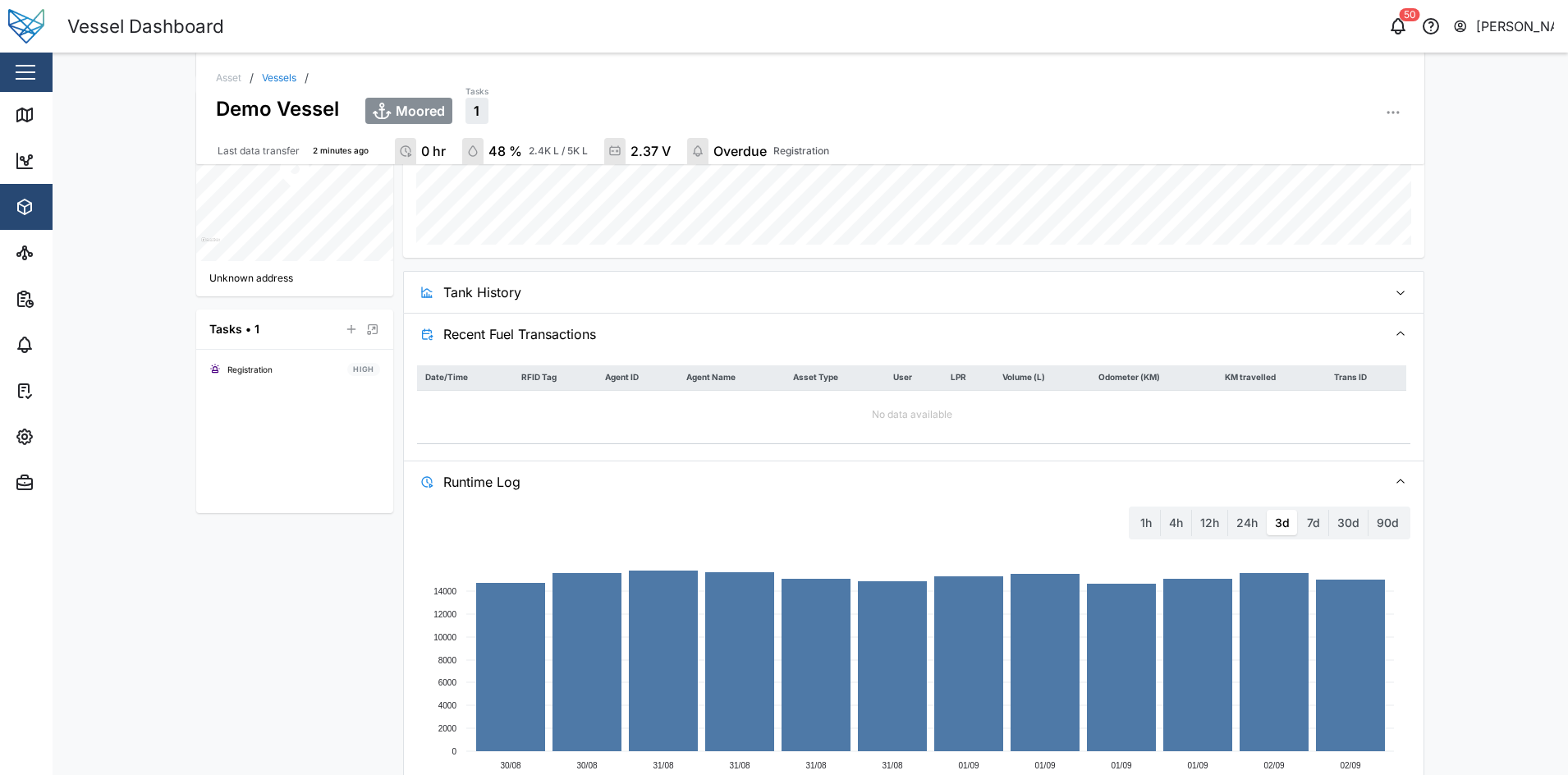
click at [685, 340] on span "Recent Fuel Transactions" at bounding box center [908, 334] width 931 height 41
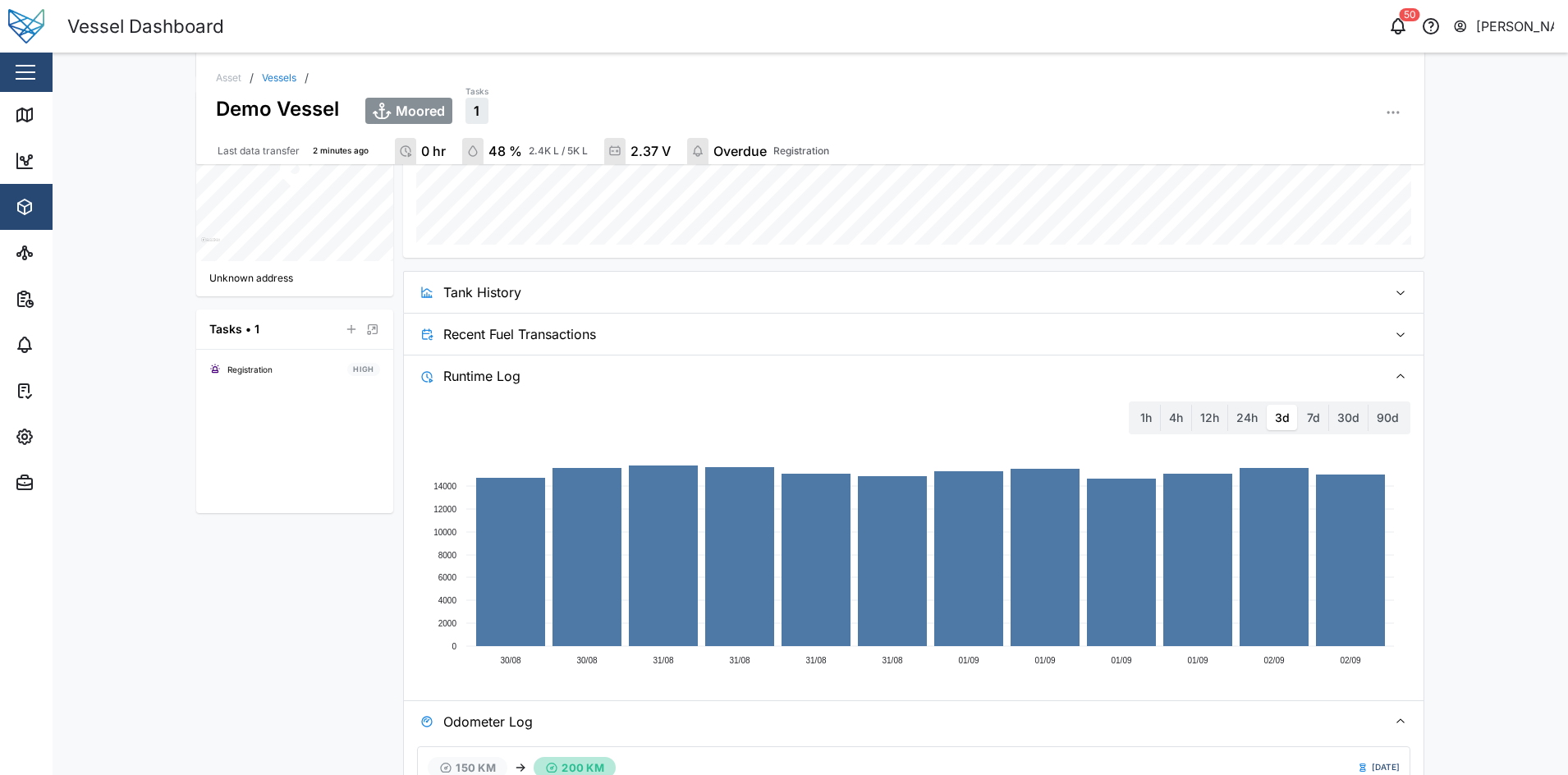
click at [685, 340] on span "Recent Fuel Transactions" at bounding box center [908, 334] width 931 height 41
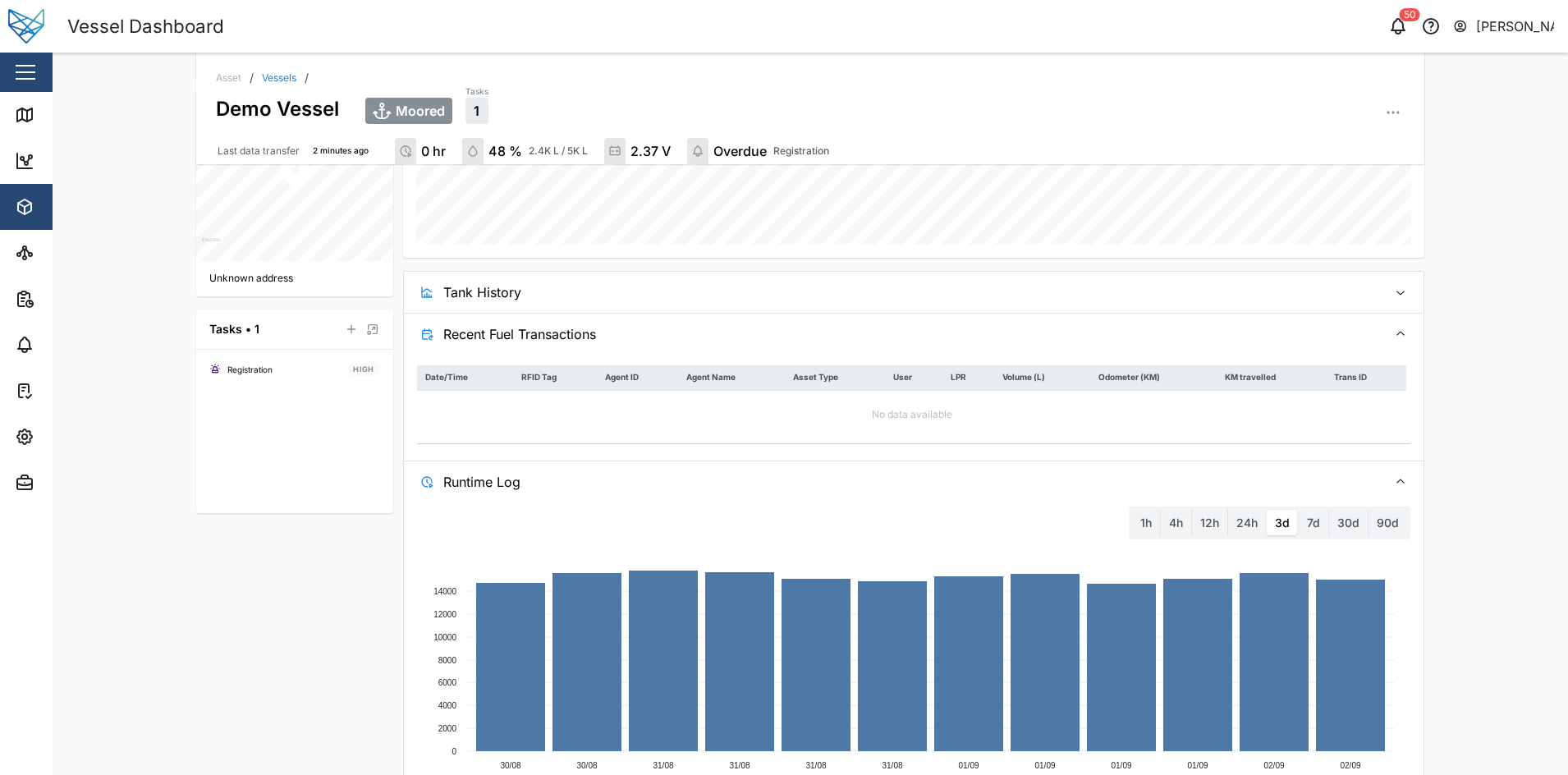
click at [726, 295] on span "Tank History" at bounding box center [908, 292] width 931 height 41
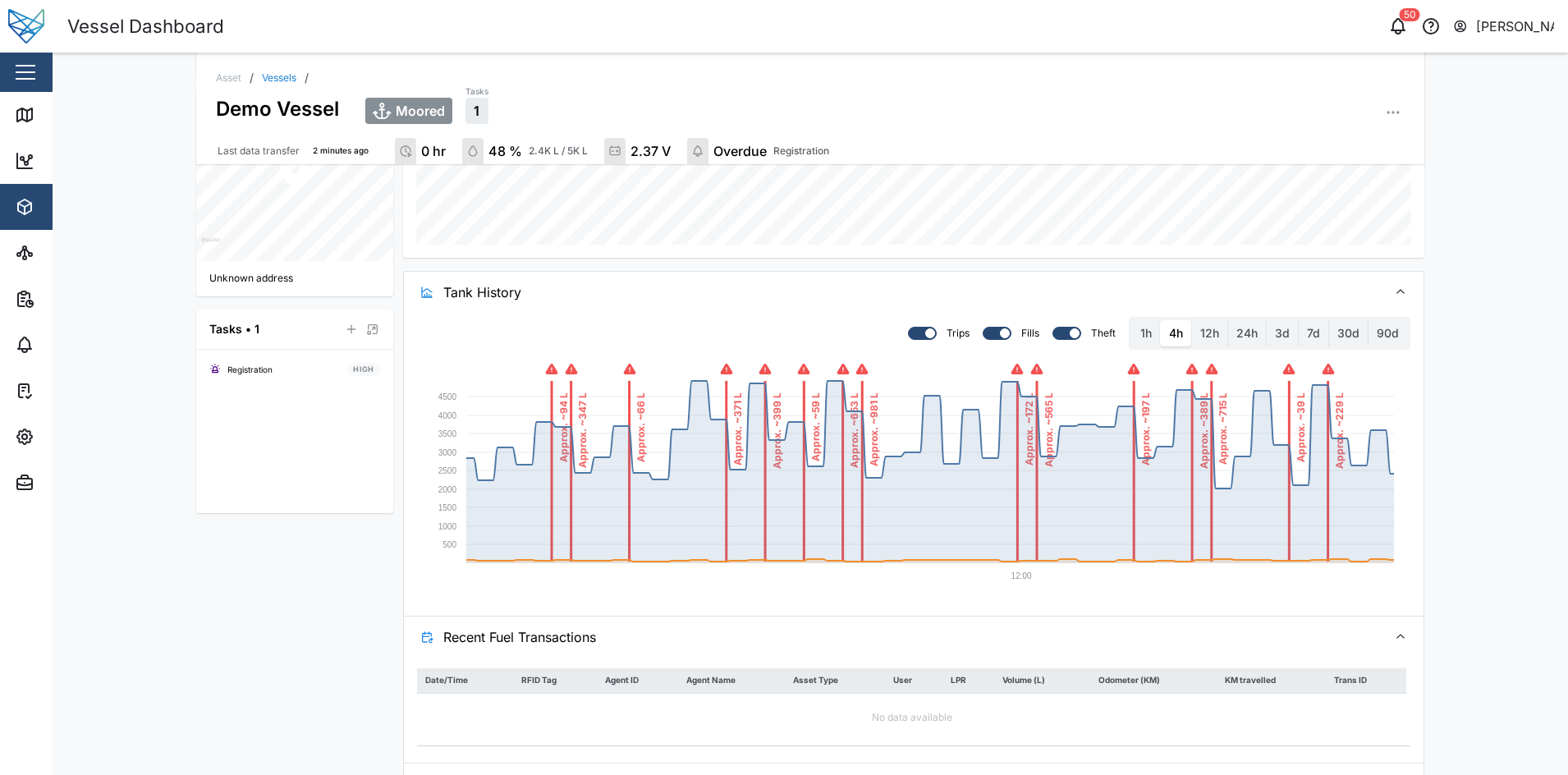
click at [726, 295] on span "Tank History" at bounding box center [908, 292] width 931 height 41
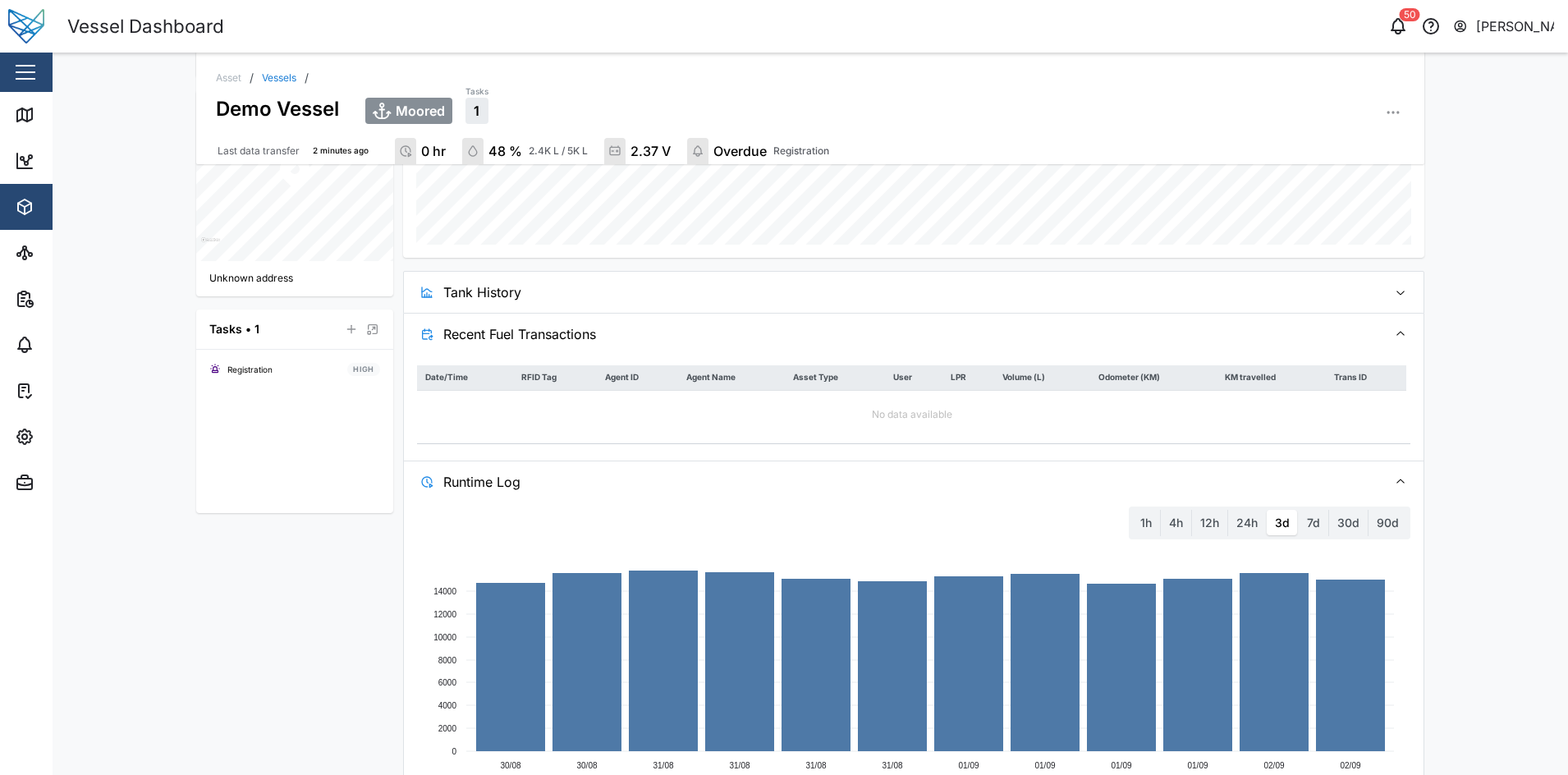
click at [722, 344] on span "Recent Fuel Transactions" at bounding box center [908, 334] width 931 height 41
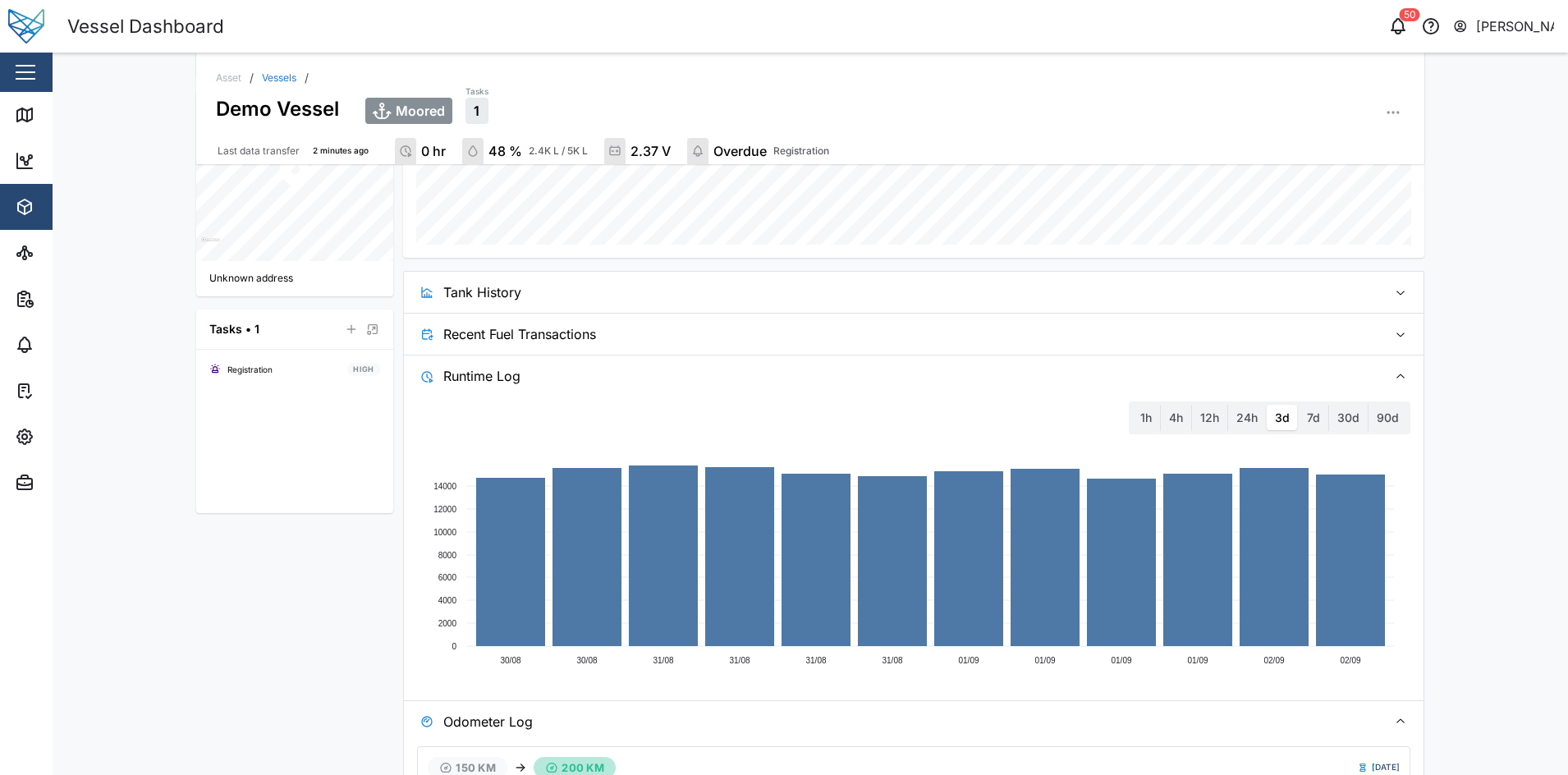
click at [703, 379] on span "Runtime Log" at bounding box center [908, 376] width 931 height 41
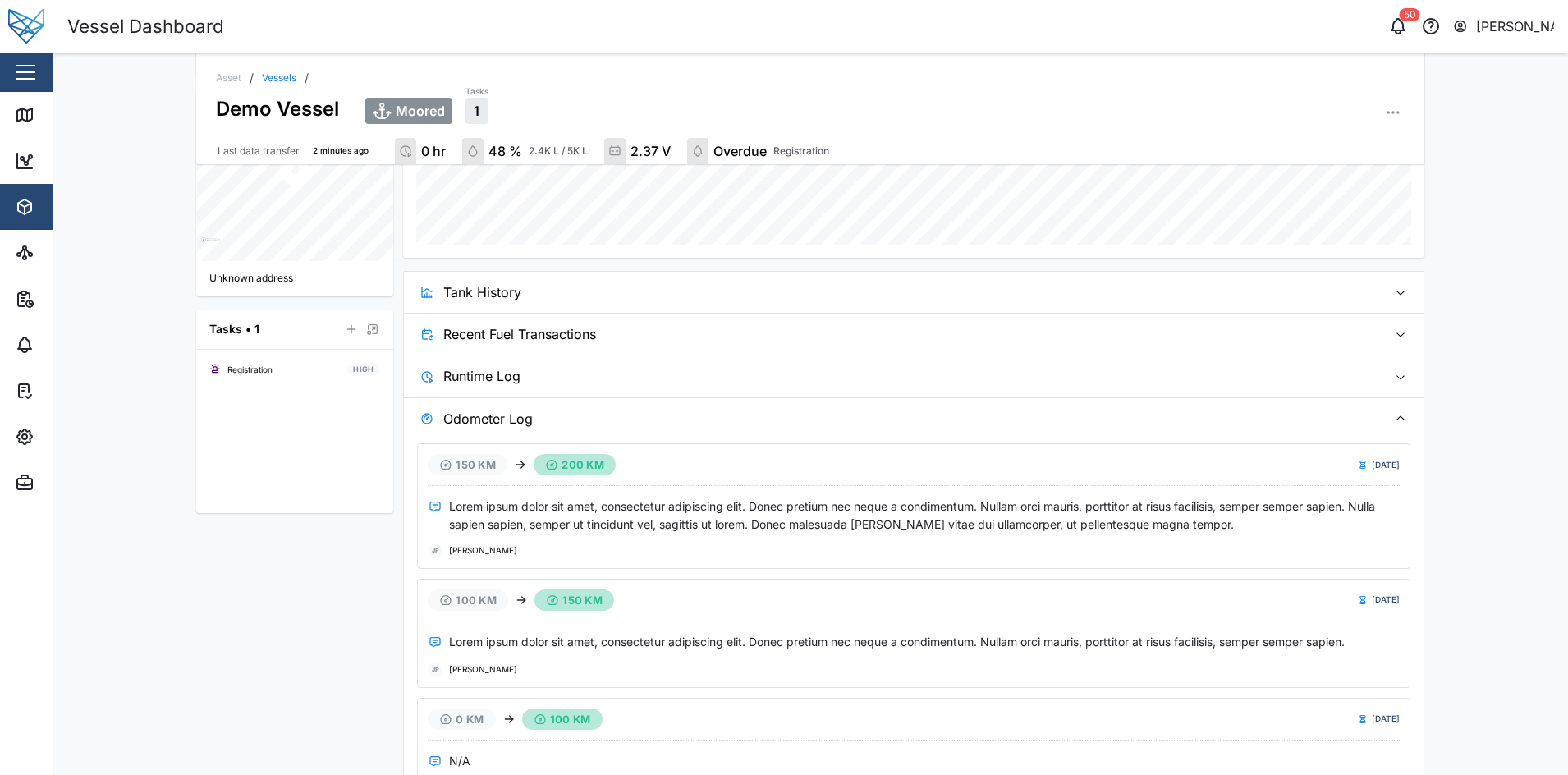
click at [699, 423] on span "Odometer Log" at bounding box center [908, 419] width 931 height 41
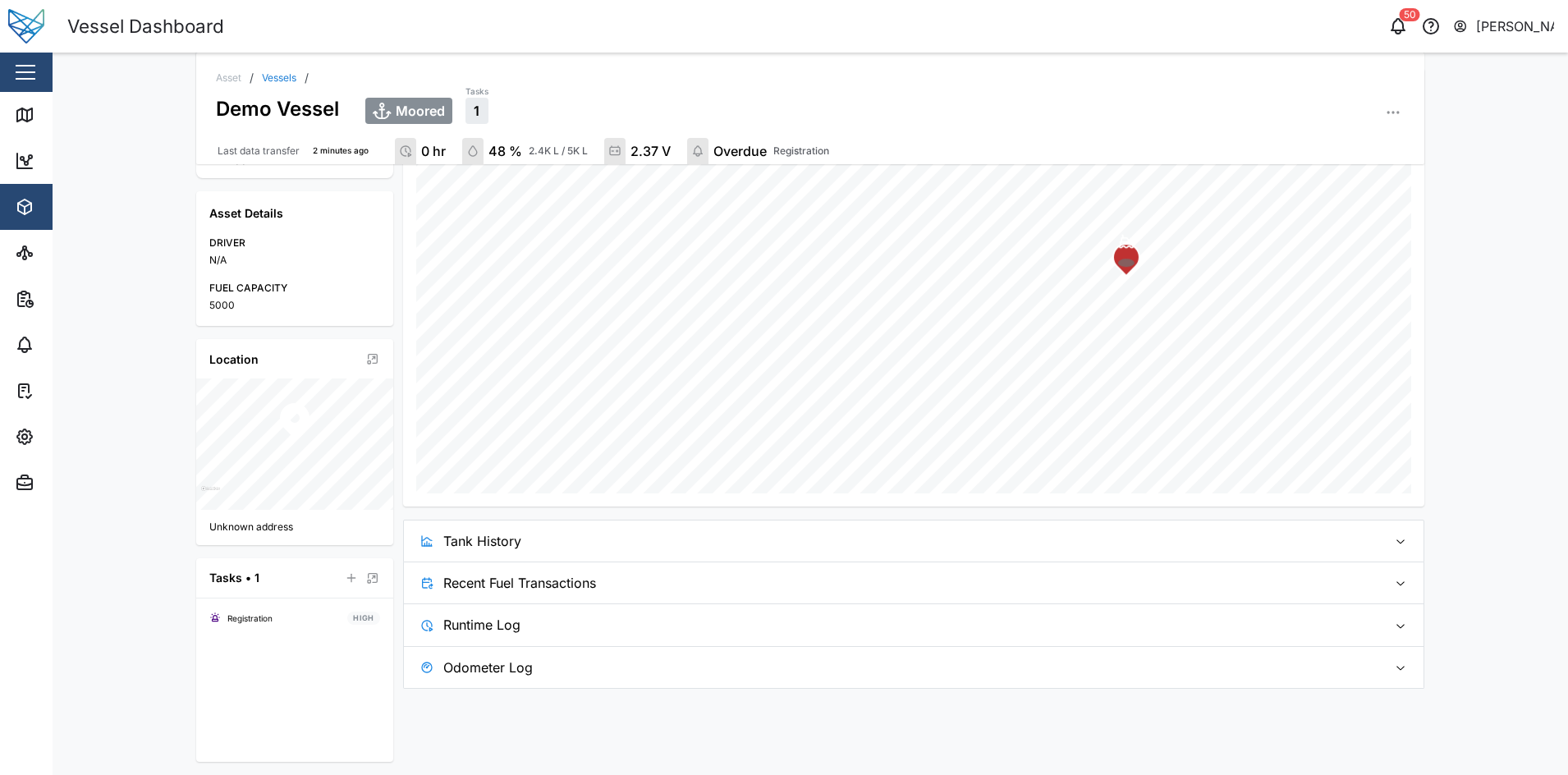
scroll to position [0, 0]
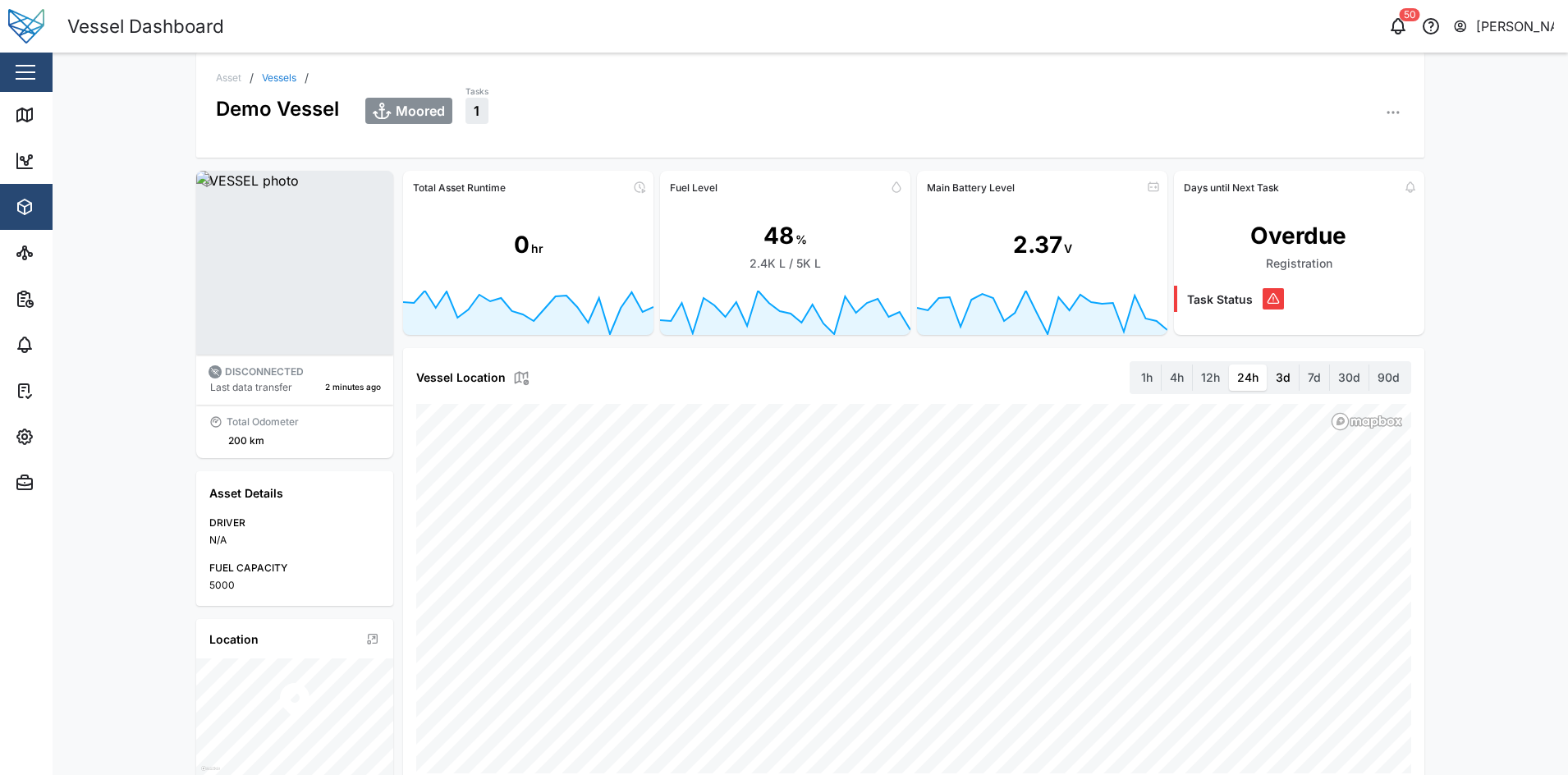
click at [1253, 379] on label "3d" at bounding box center [1283, 377] width 31 height 26
click at [1253, 364] on days "3d" at bounding box center [1268, 364] width 0 height 0
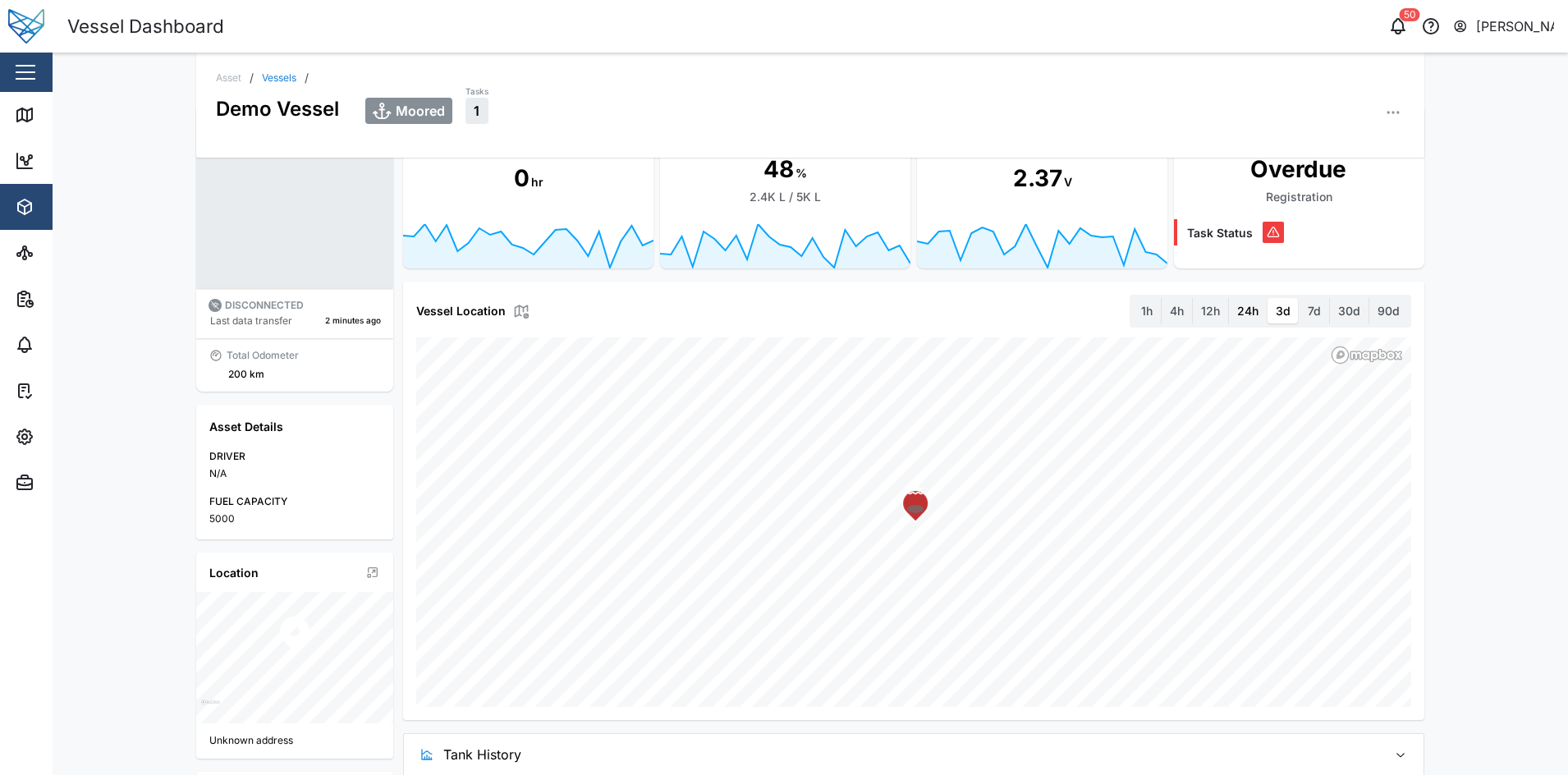
click at [1250, 321] on label "24h" at bounding box center [1248, 310] width 38 height 26
click at [1229, 298] on hours "24h" at bounding box center [1229, 298] width 0 height 0
click at [962, 200] on div "2.37 V" at bounding box center [1042, 179] width 250 height 90
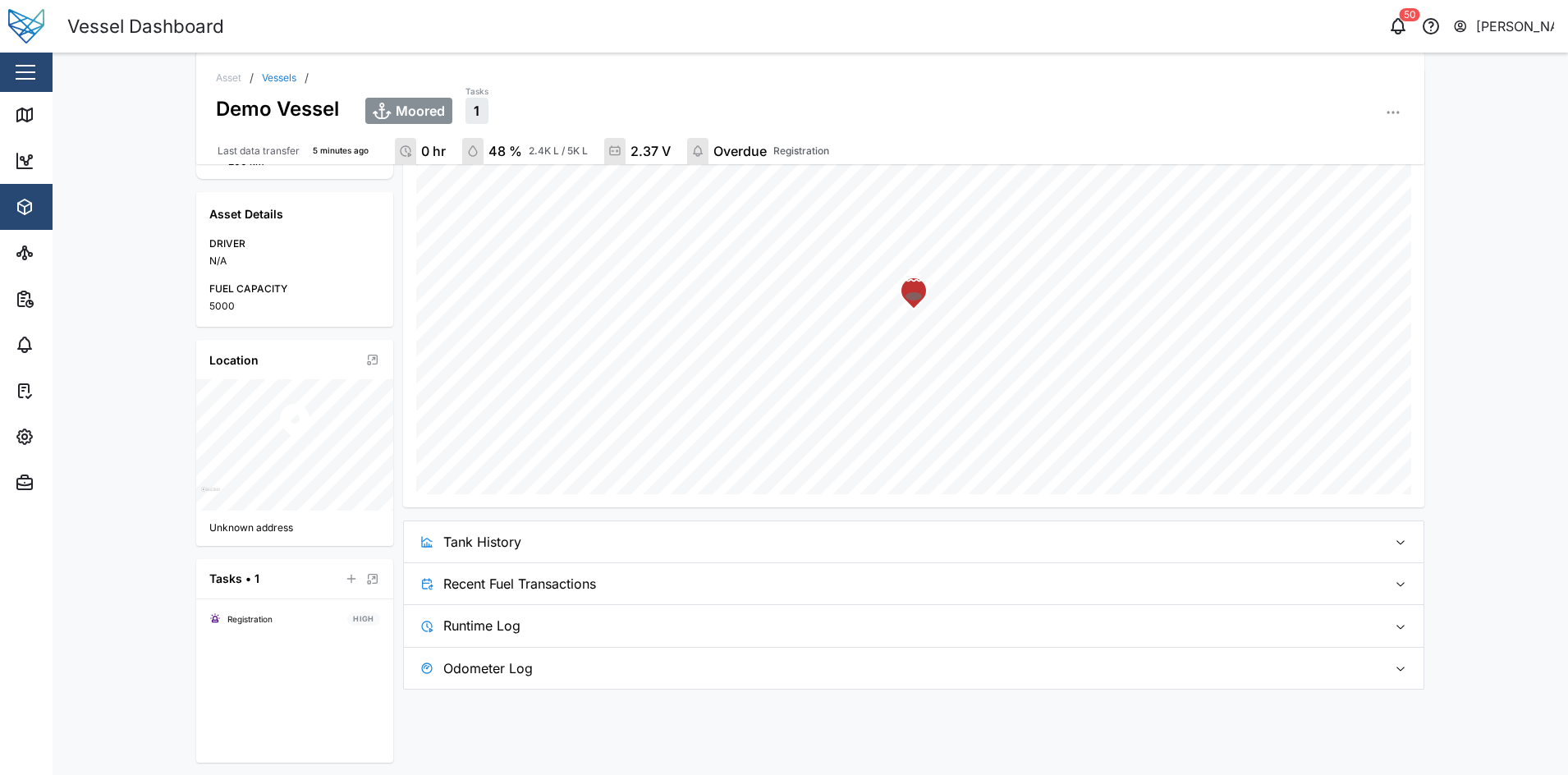
scroll to position [287, 0]
click at [480, 540] on span "Tank History" at bounding box center [908, 541] width 931 height 41
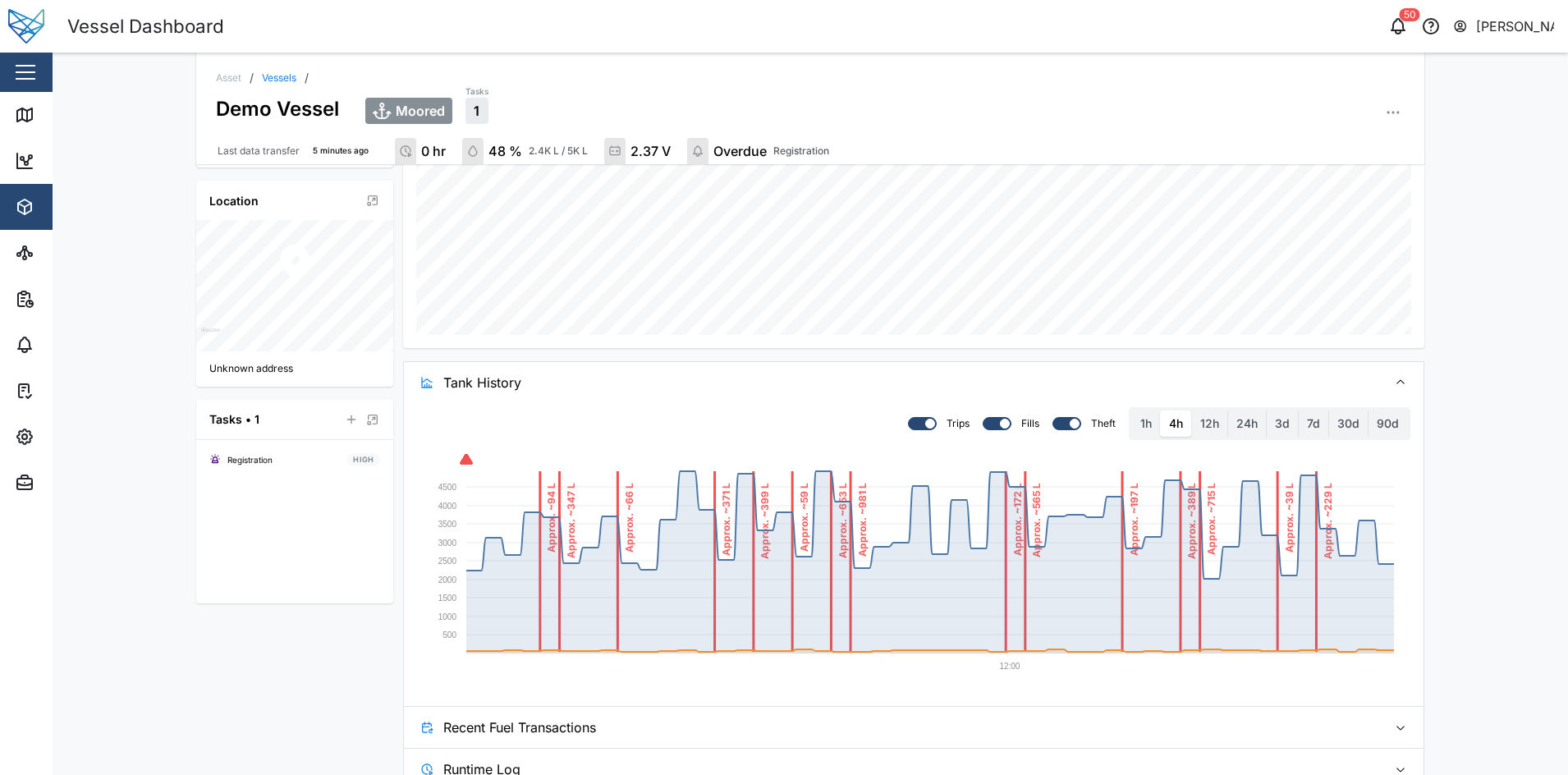
scroll to position [0, 0]
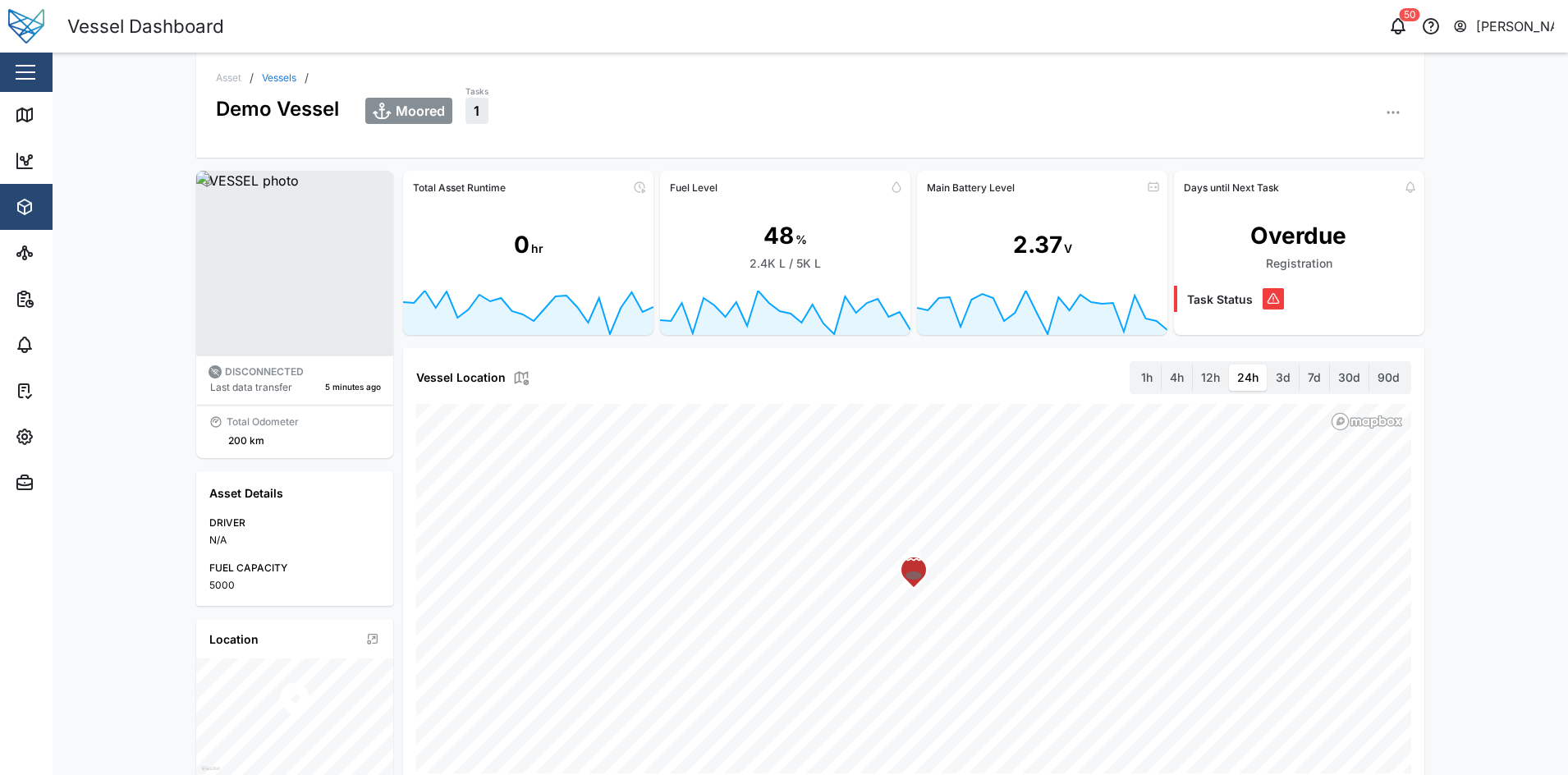
click at [574, 236] on div "0 hr" at bounding box center [528, 245] width 250 height 90
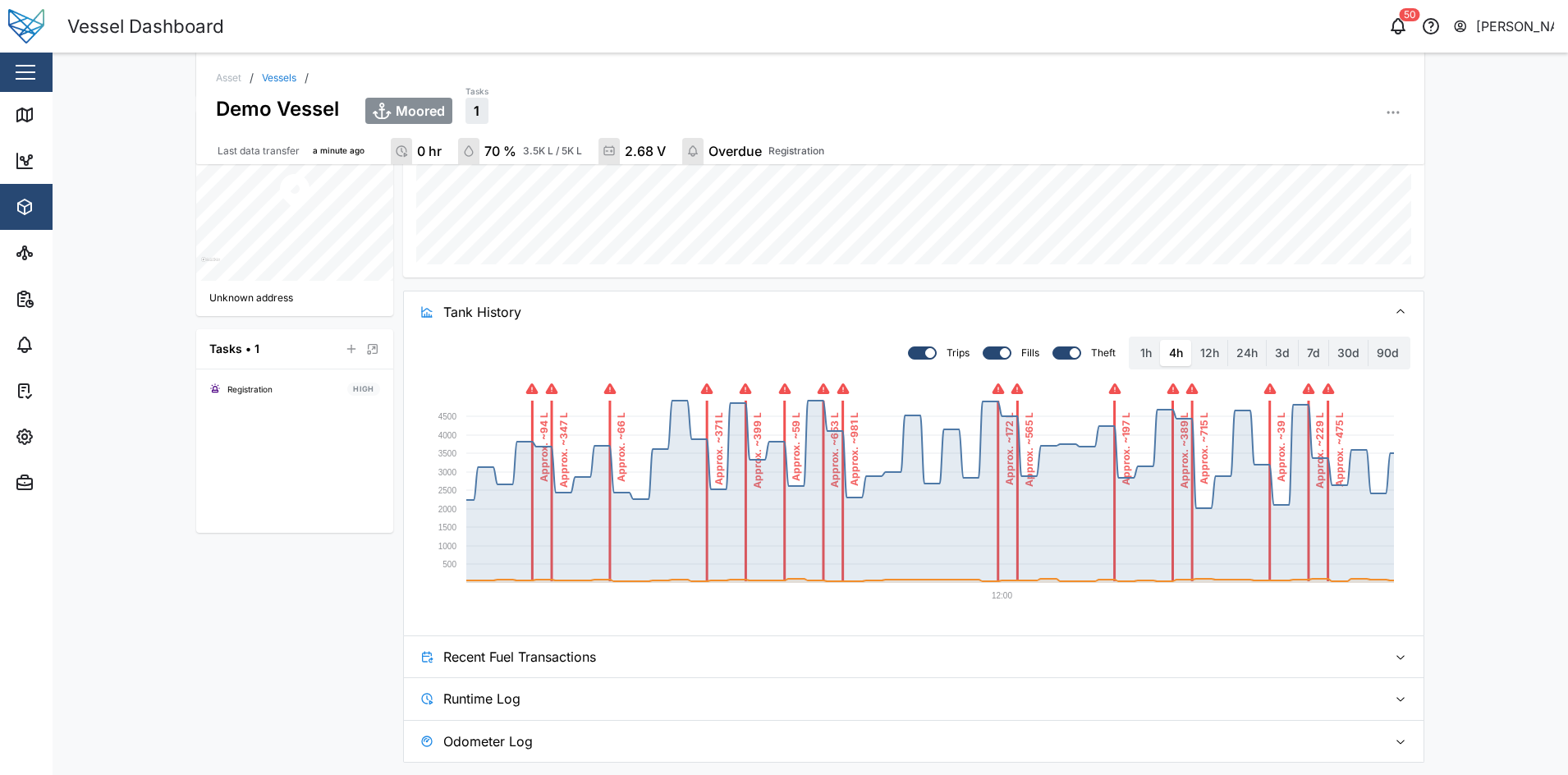
scroll to position [516, 0]
click at [683, 619] on span "Recent Fuel Transactions" at bounding box center [908, 656] width 931 height 41
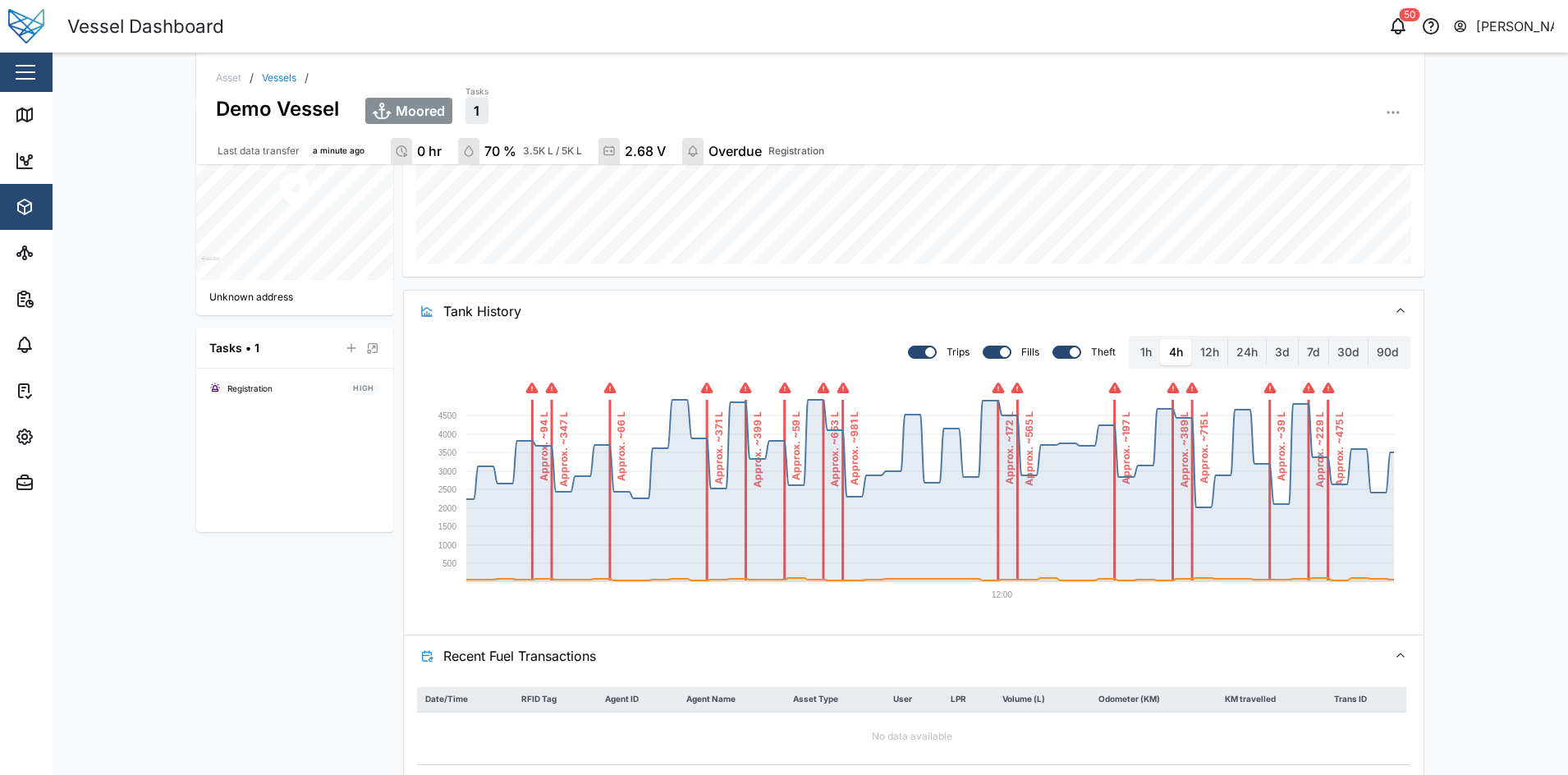
scroll to position [621, 0]
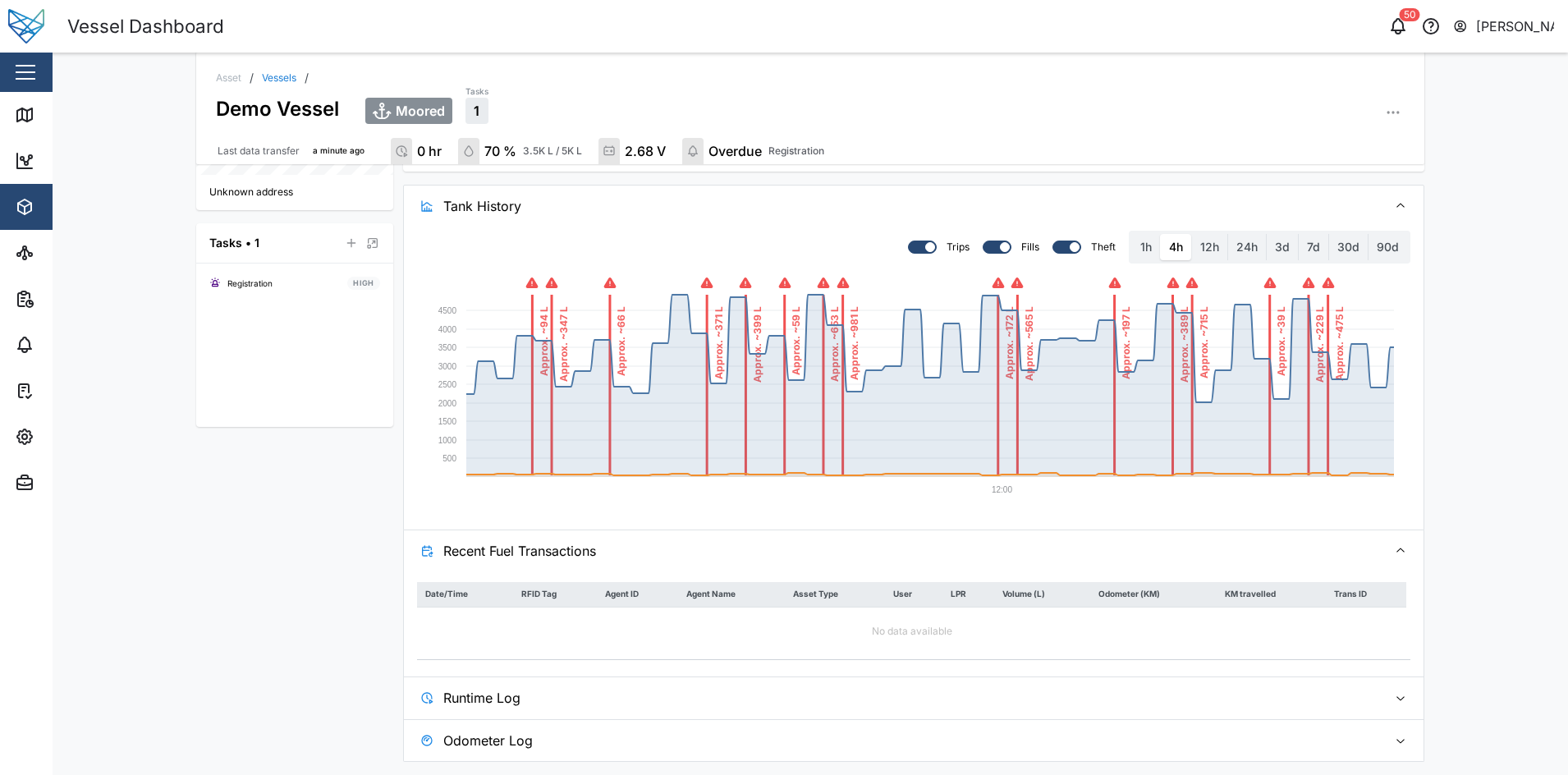
click at [673, 619] on span "Runtime Log" at bounding box center [908, 698] width 931 height 41
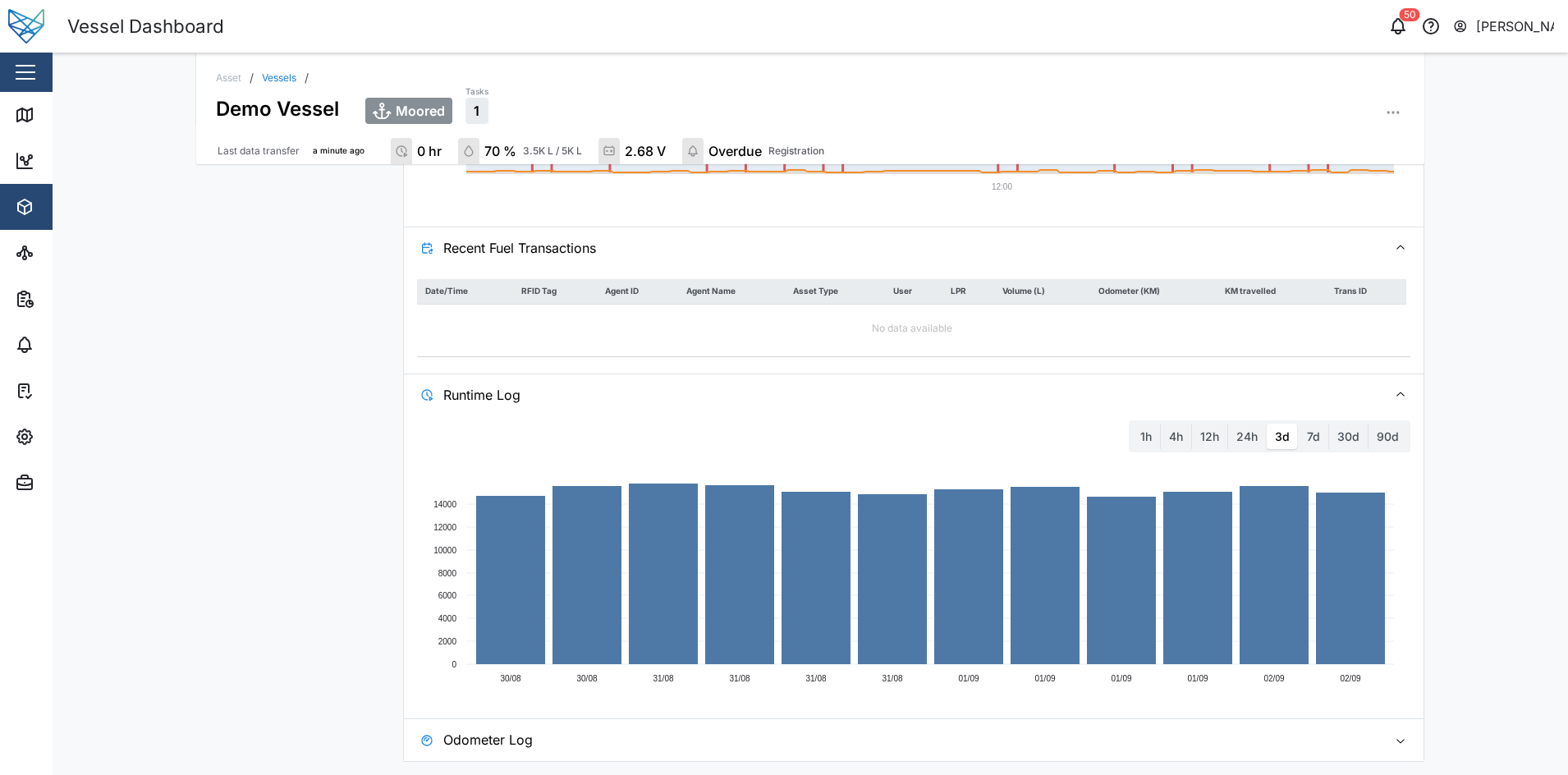
click at [722, 619] on span "Odometer Log" at bounding box center [908, 740] width 931 height 41
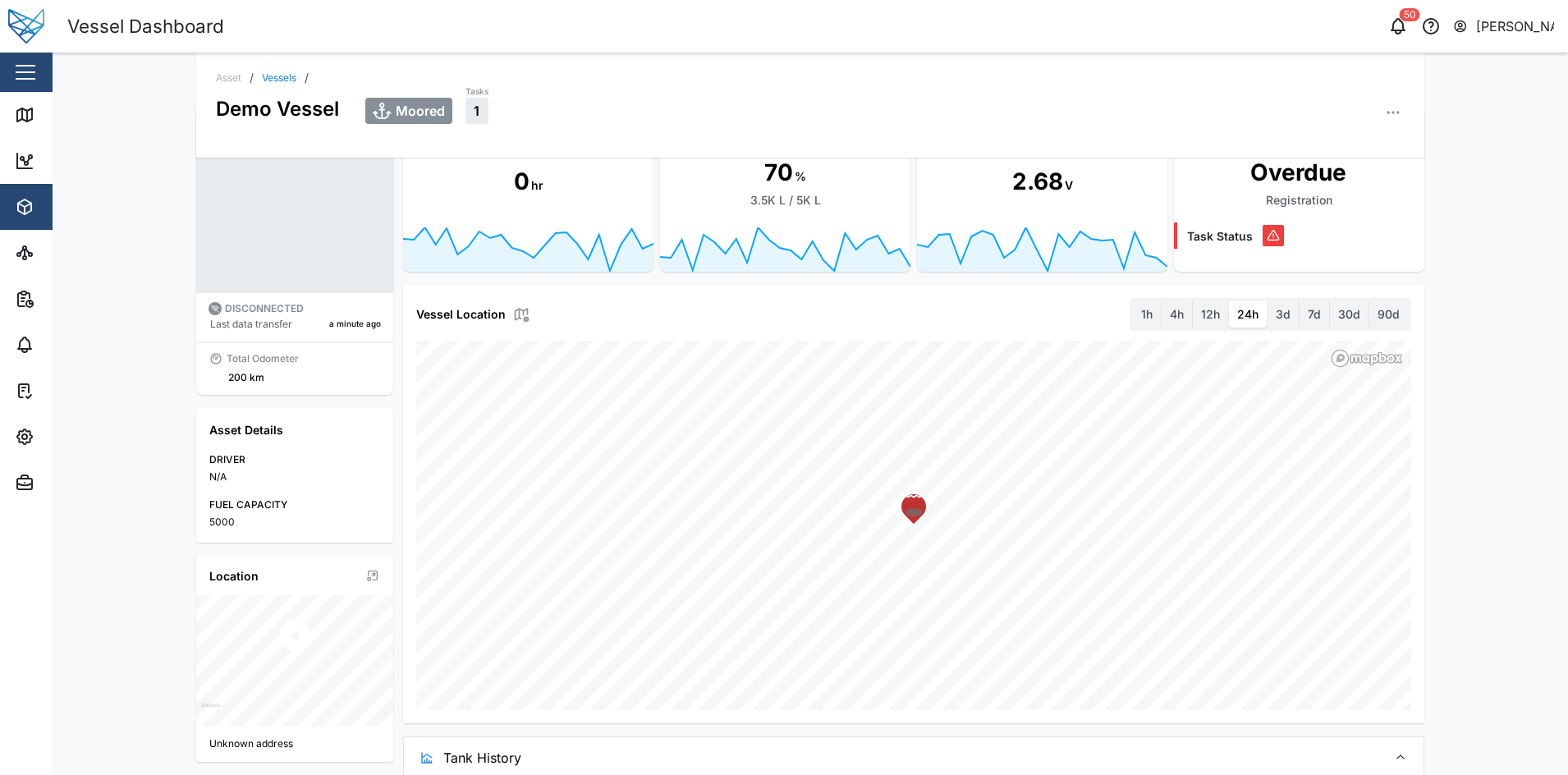
scroll to position [0, 0]
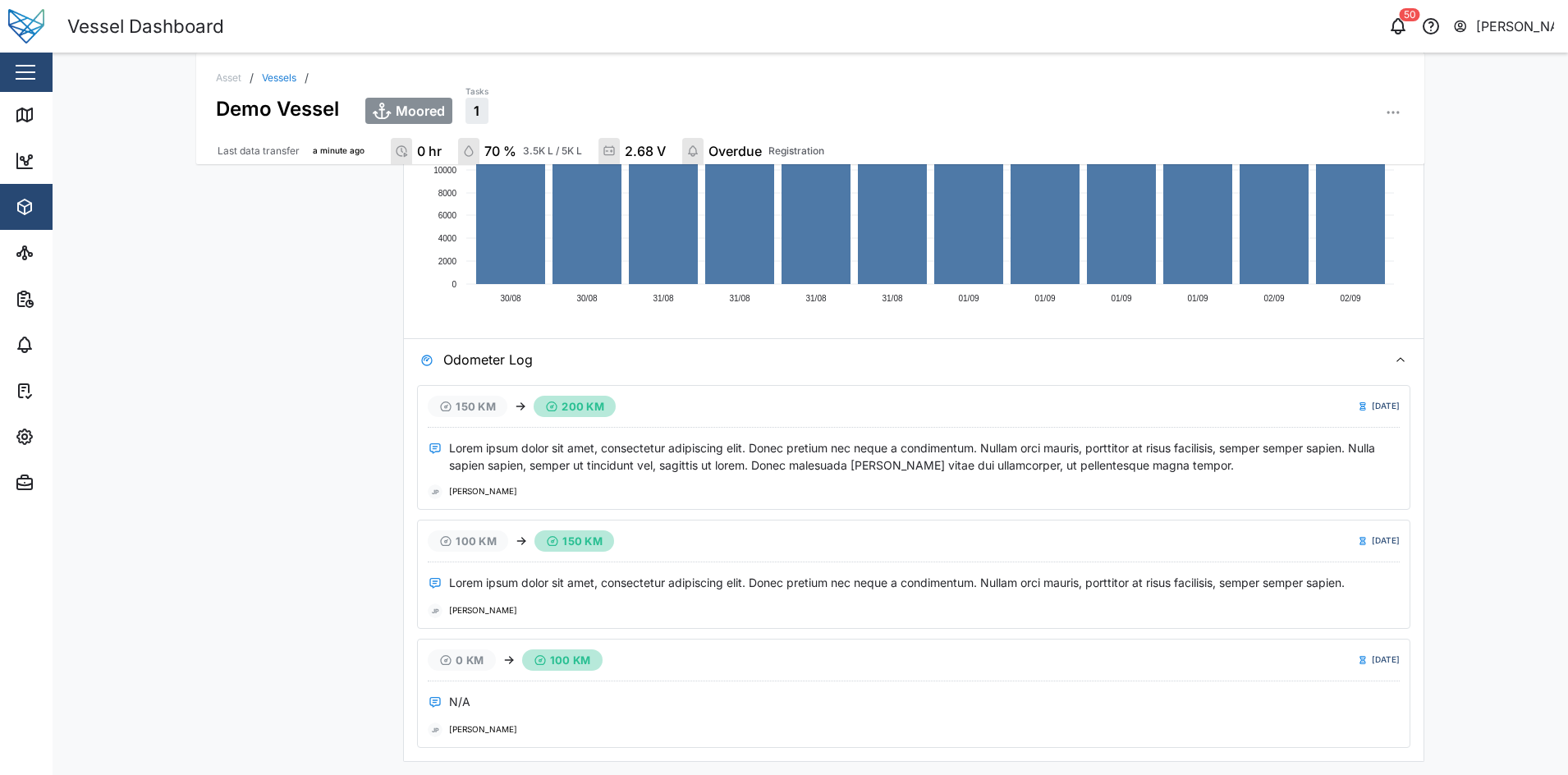
click at [597, 361] on span "Odometer Log" at bounding box center [908, 360] width 931 height 41
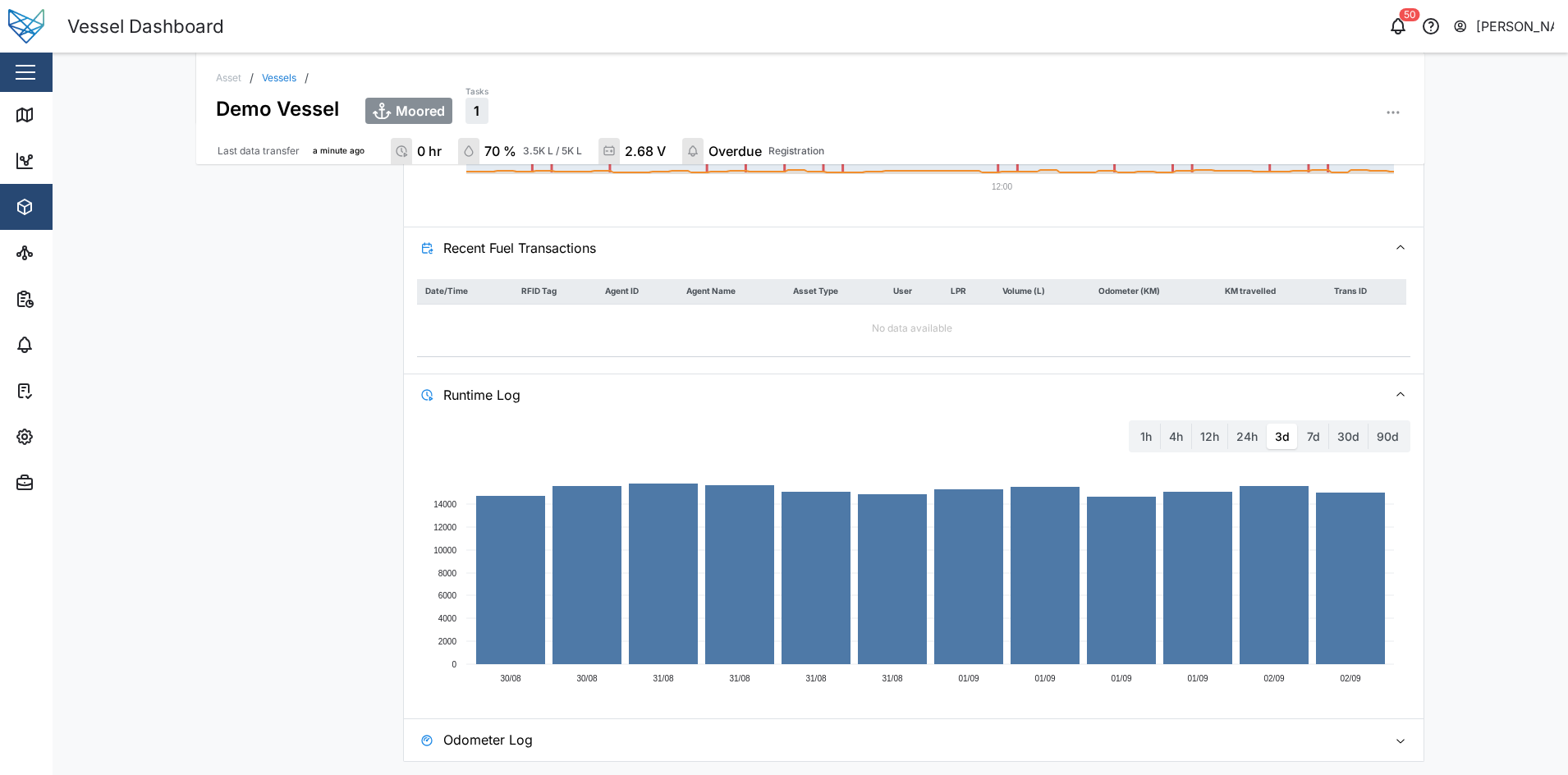
click at [610, 386] on span "Runtime Log" at bounding box center [908, 395] width 931 height 41
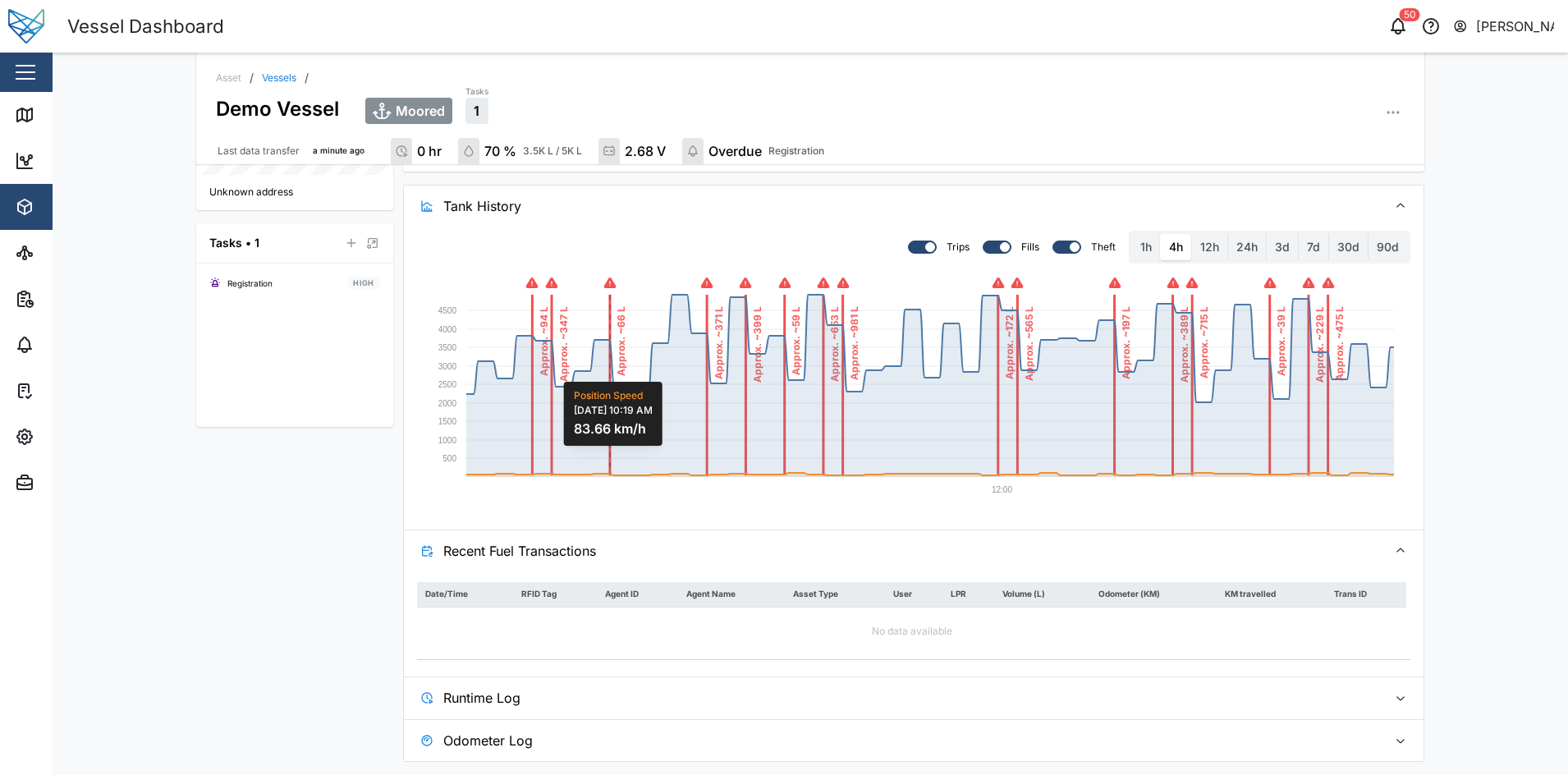
scroll to position [621, 0]
click at [621, 558] on span "Recent Fuel Transactions" at bounding box center [908, 551] width 931 height 41
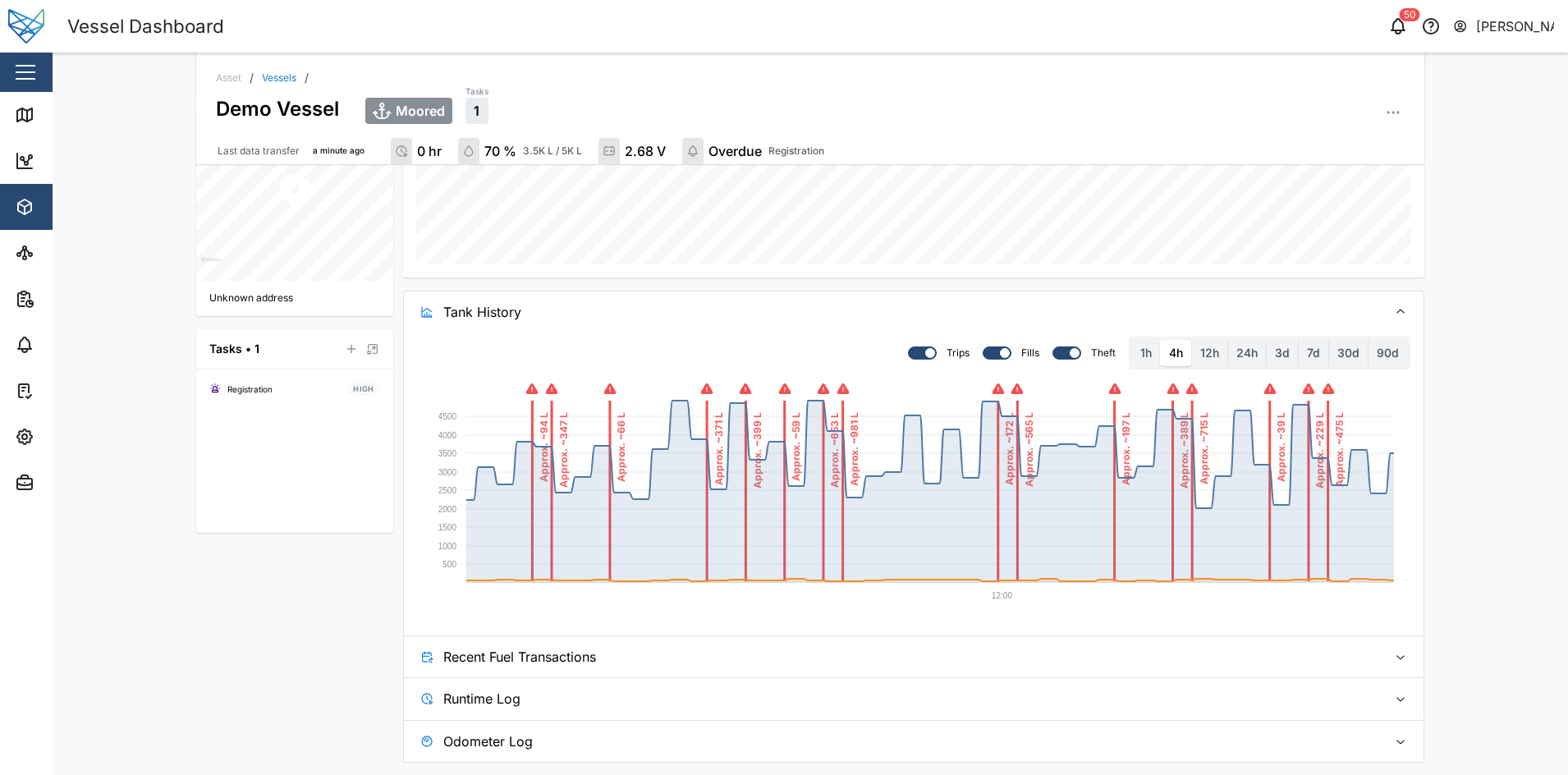
scroll to position [516, 0]
click at [549, 619] on span "Runtime Log" at bounding box center [908, 698] width 931 height 41
click at [584, 619] on span "Recent Fuel Transactions" at bounding box center [908, 656] width 931 height 41
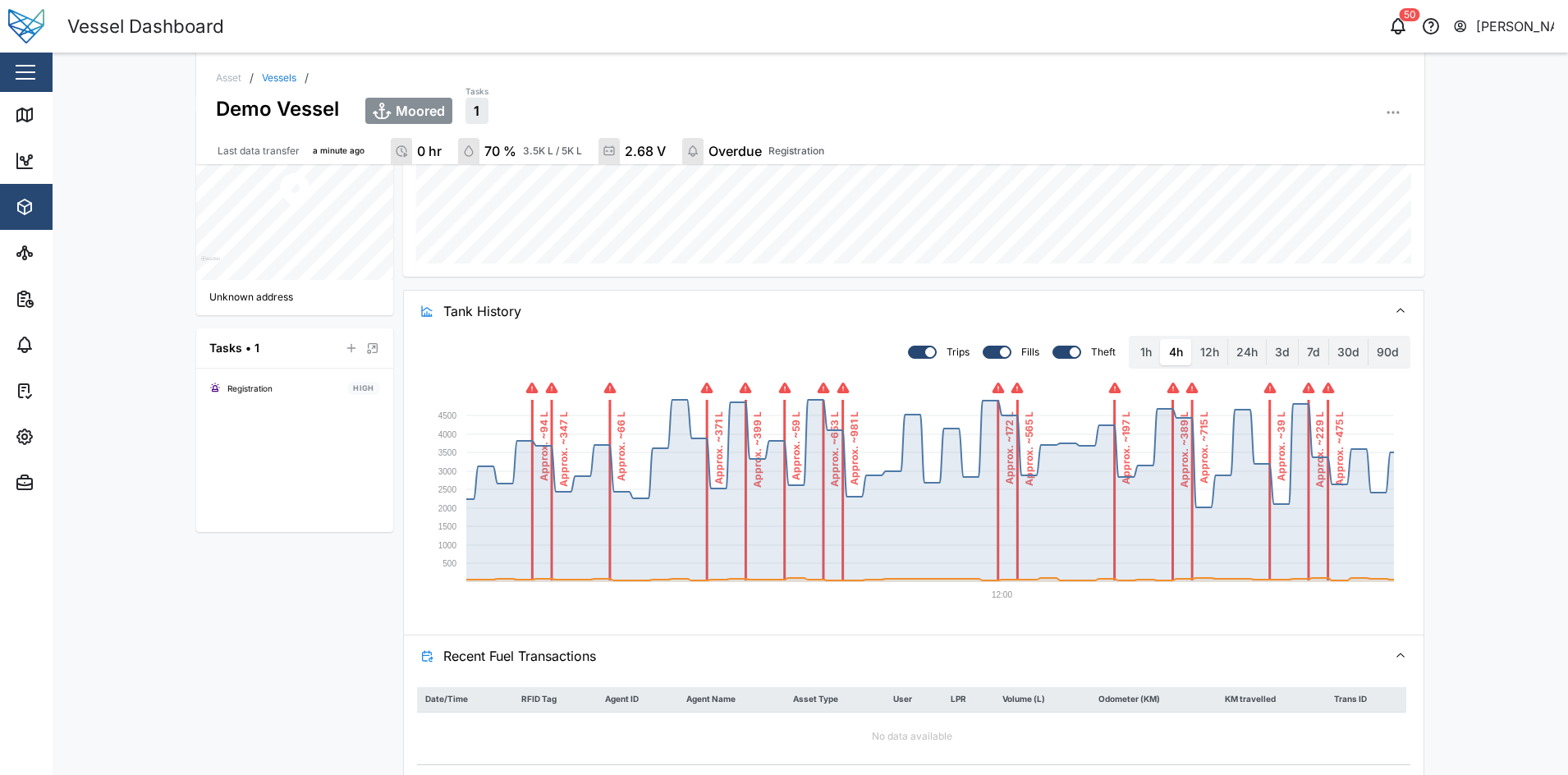
scroll to position [924, 0]
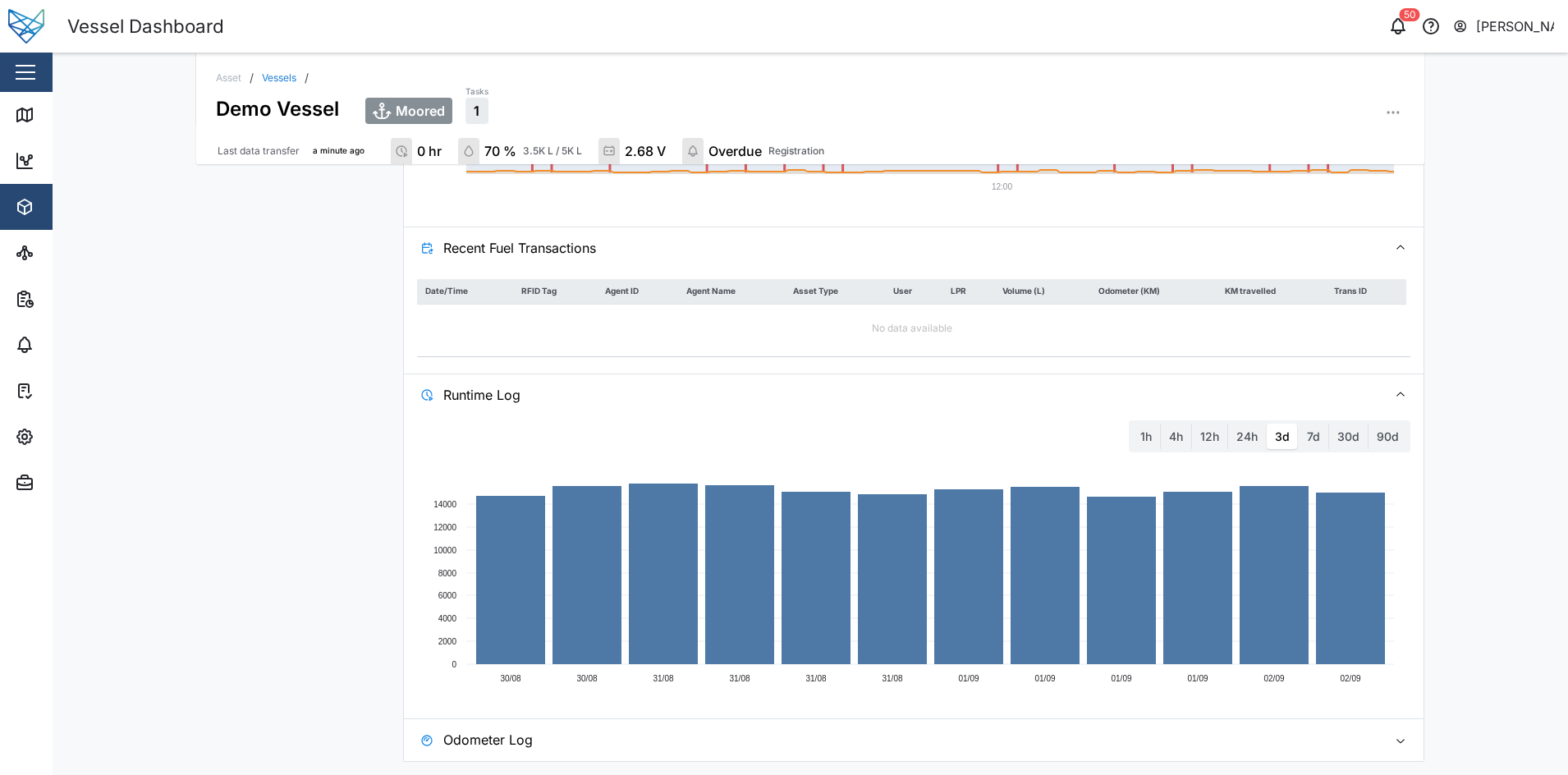
click at [554, 619] on span "Odometer Log" at bounding box center [908, 740] width 931 height 41
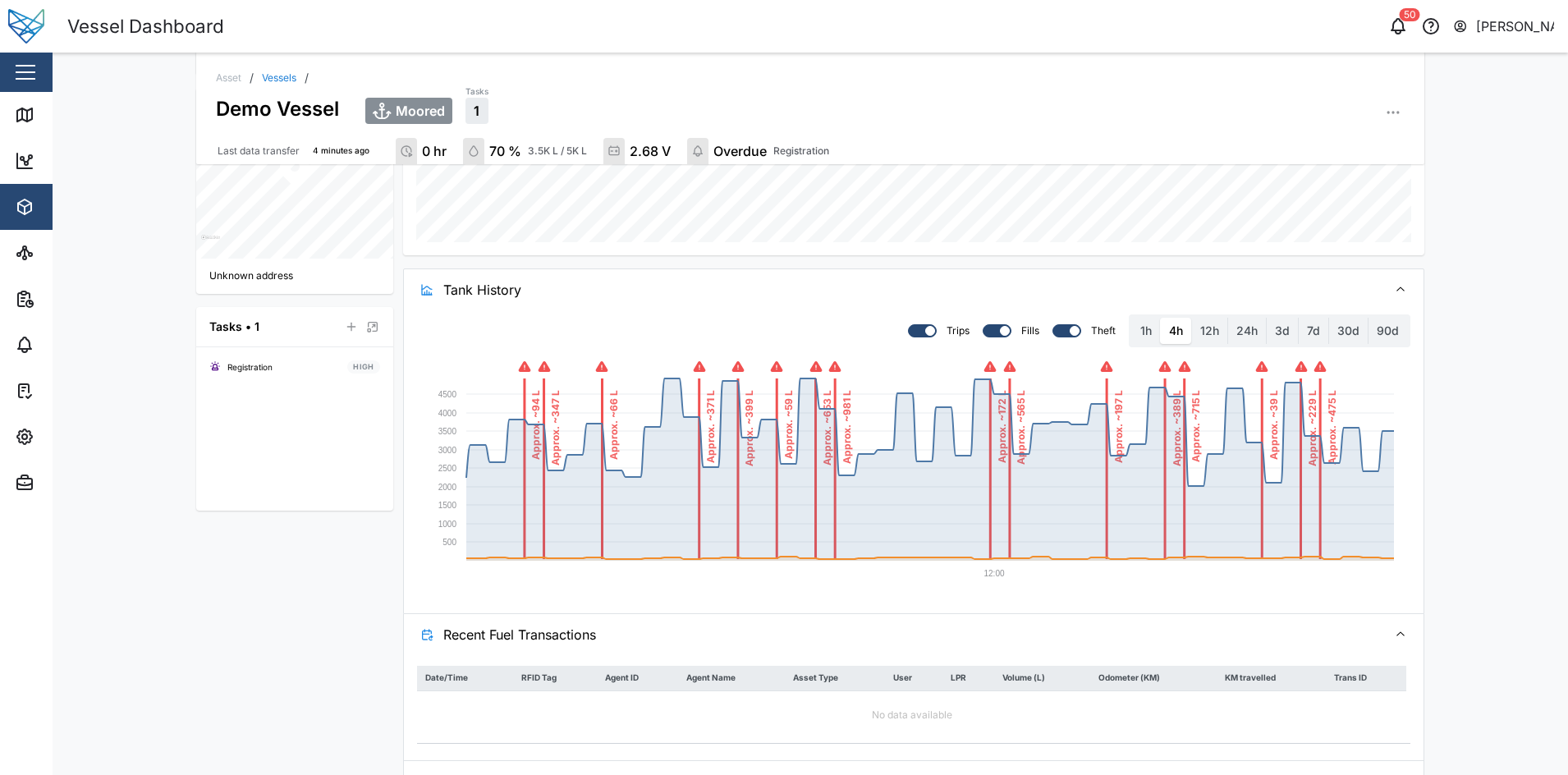
scroll to position [735, 0]
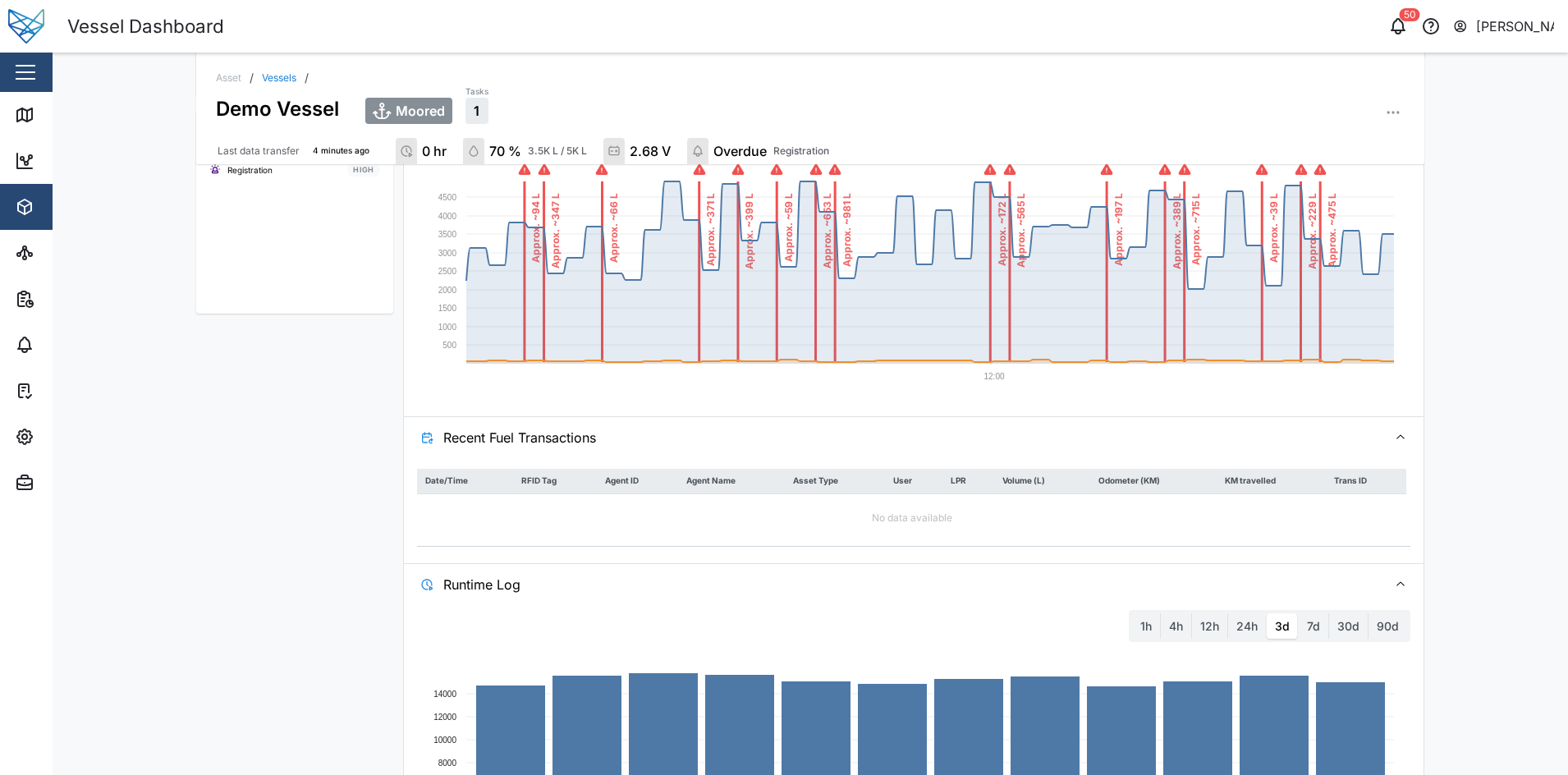
click at [830, 446] on span "Recent Fuel Transactions" at bounding box center [908, 438] width 931 height 41
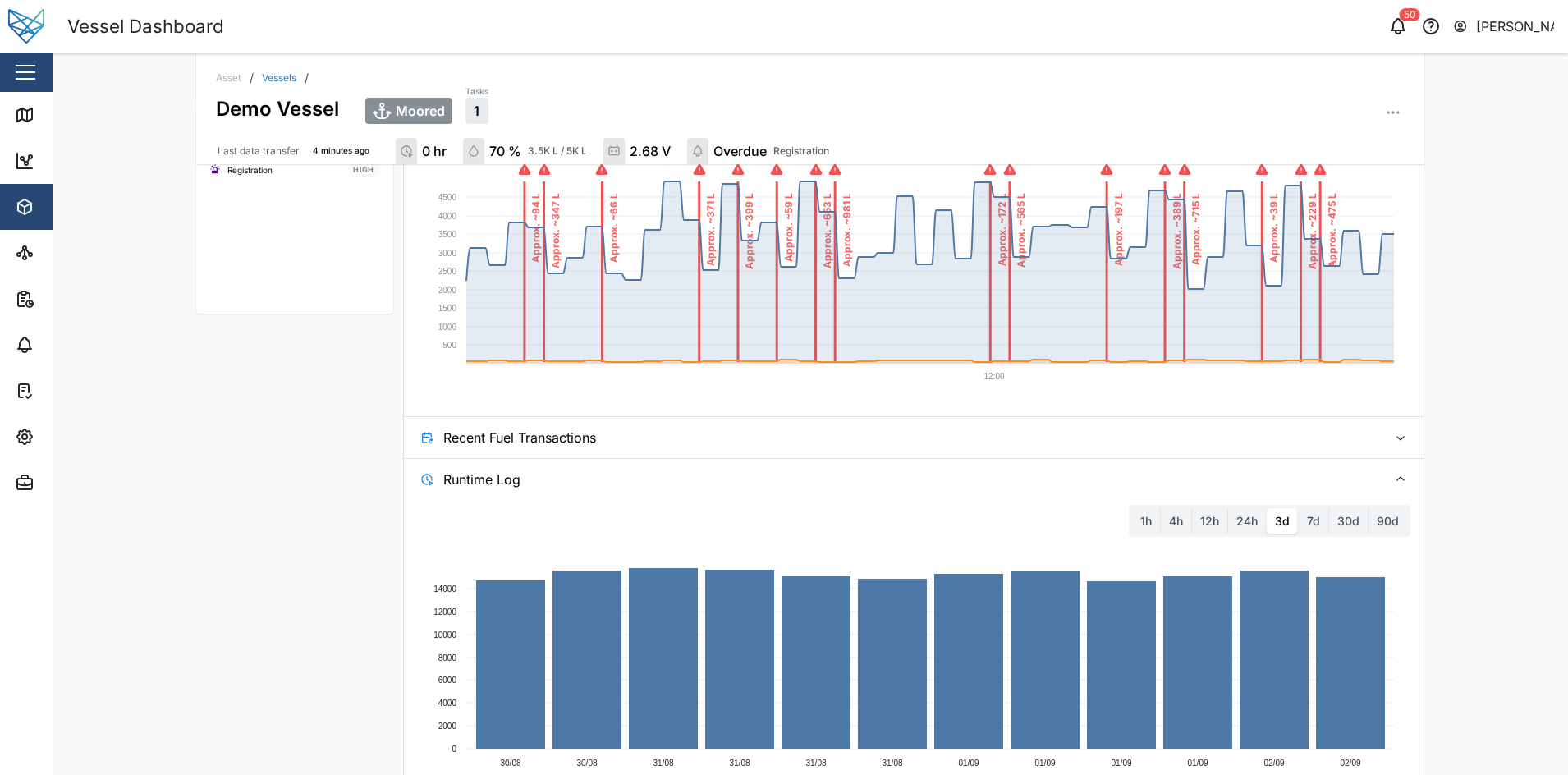
click at [712, 475] on span "Runtime Log" at bounding box center [908, 479] width 931 height 41
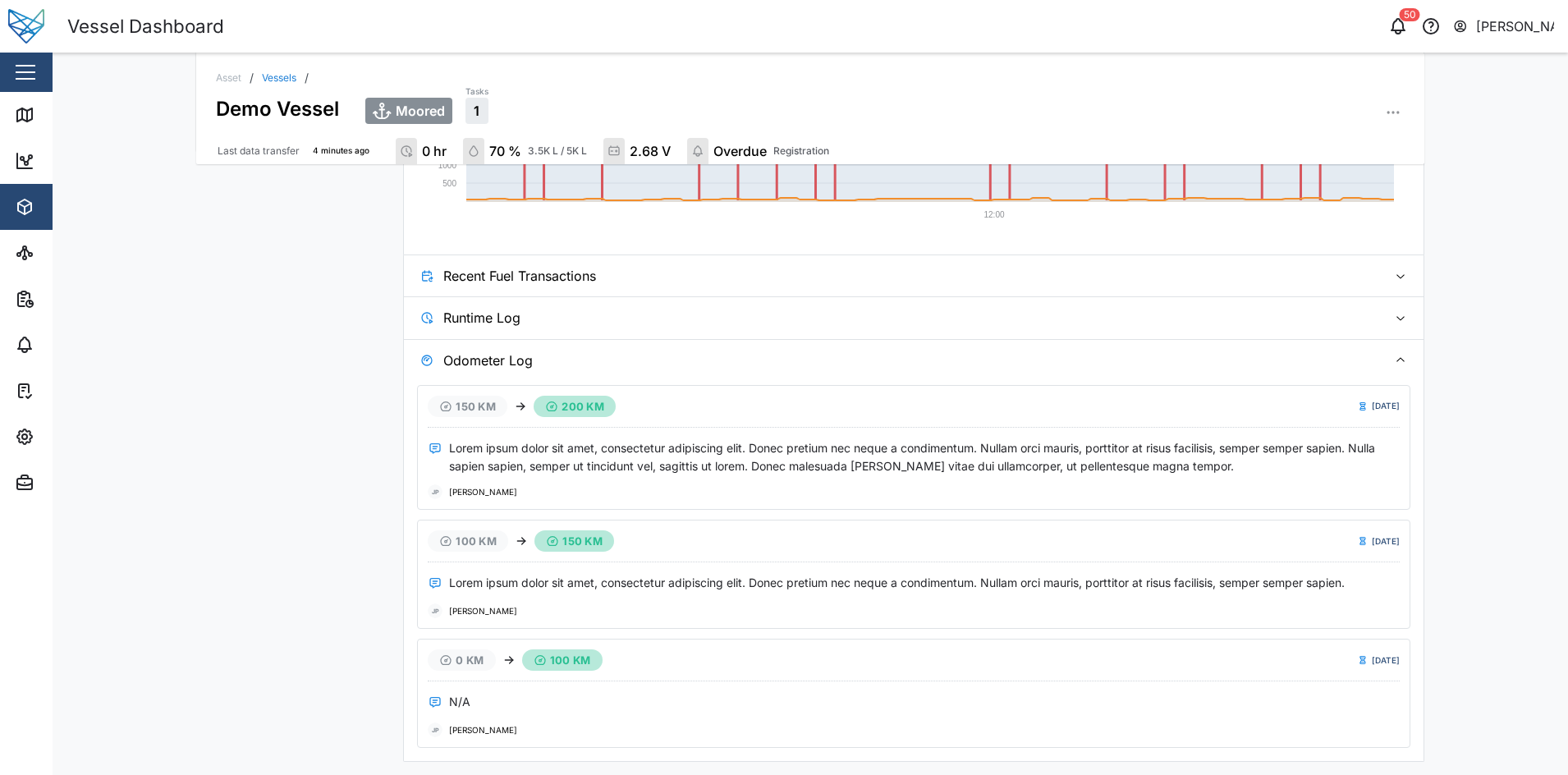
scroll to position [0, 0]
